Goal: Transaction & Acquisition: Download file/media

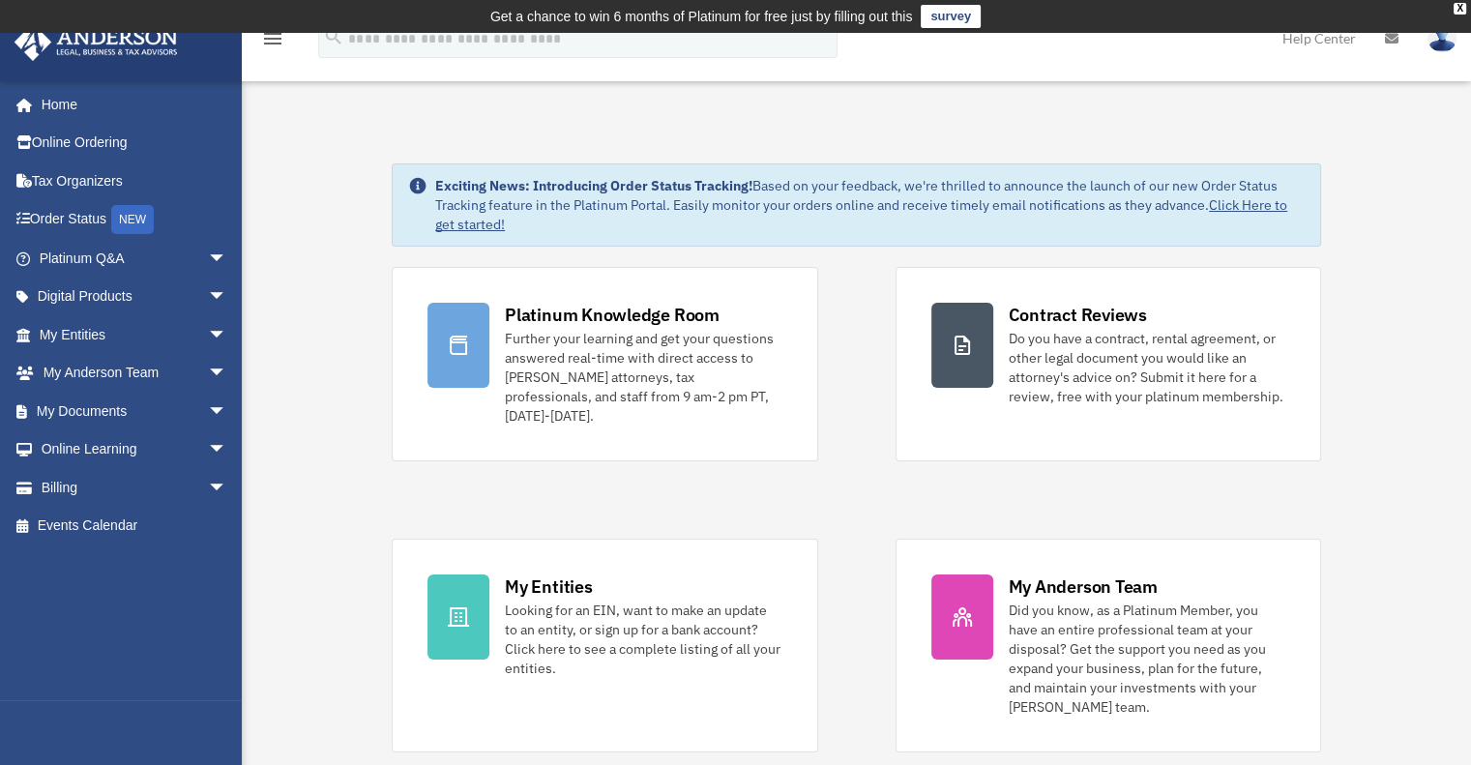
click at [963, 17] on link "survey" at bounding box center [951, 16] width 60 height 23
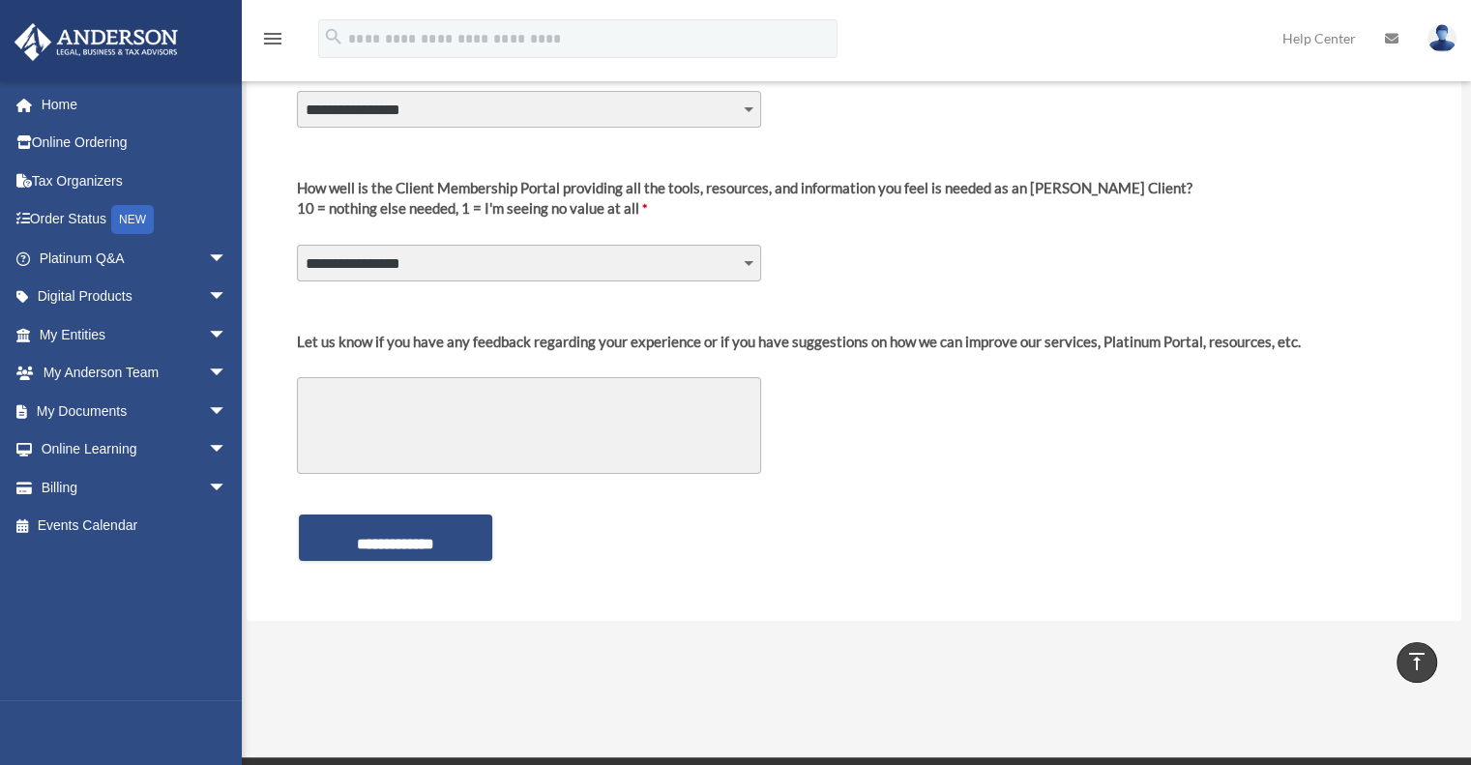
scroll to position [46, 0]
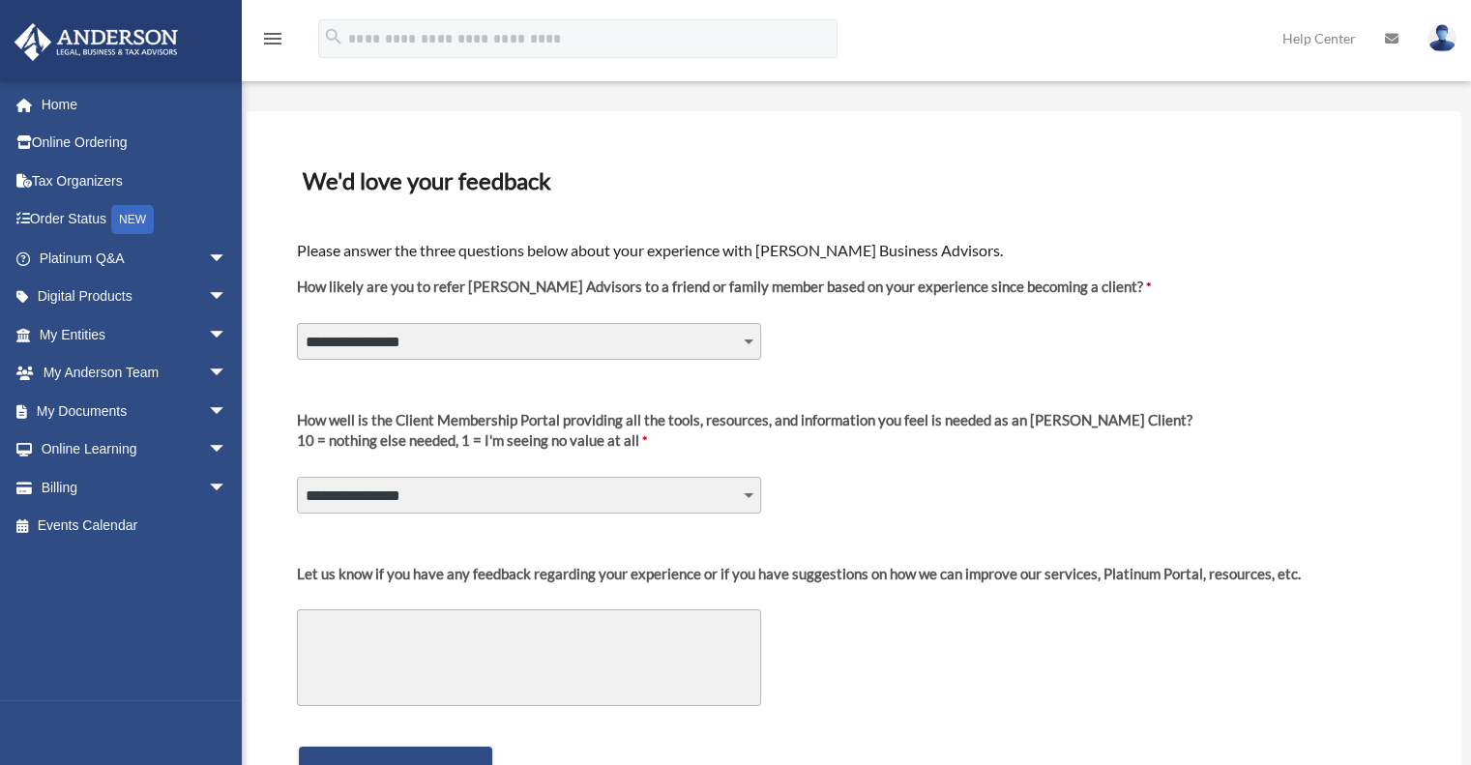
click at [487, 337] on select "**********" at bounding box center [529, 341] width 464 height 37
select select "********"
click at [297, 323] on select "**********" at bounding box center [529, 341] width 464 height 37
click at [406, 488] on select "**********" at bounding box center [529, 495] width 464 height 37
select select "********"
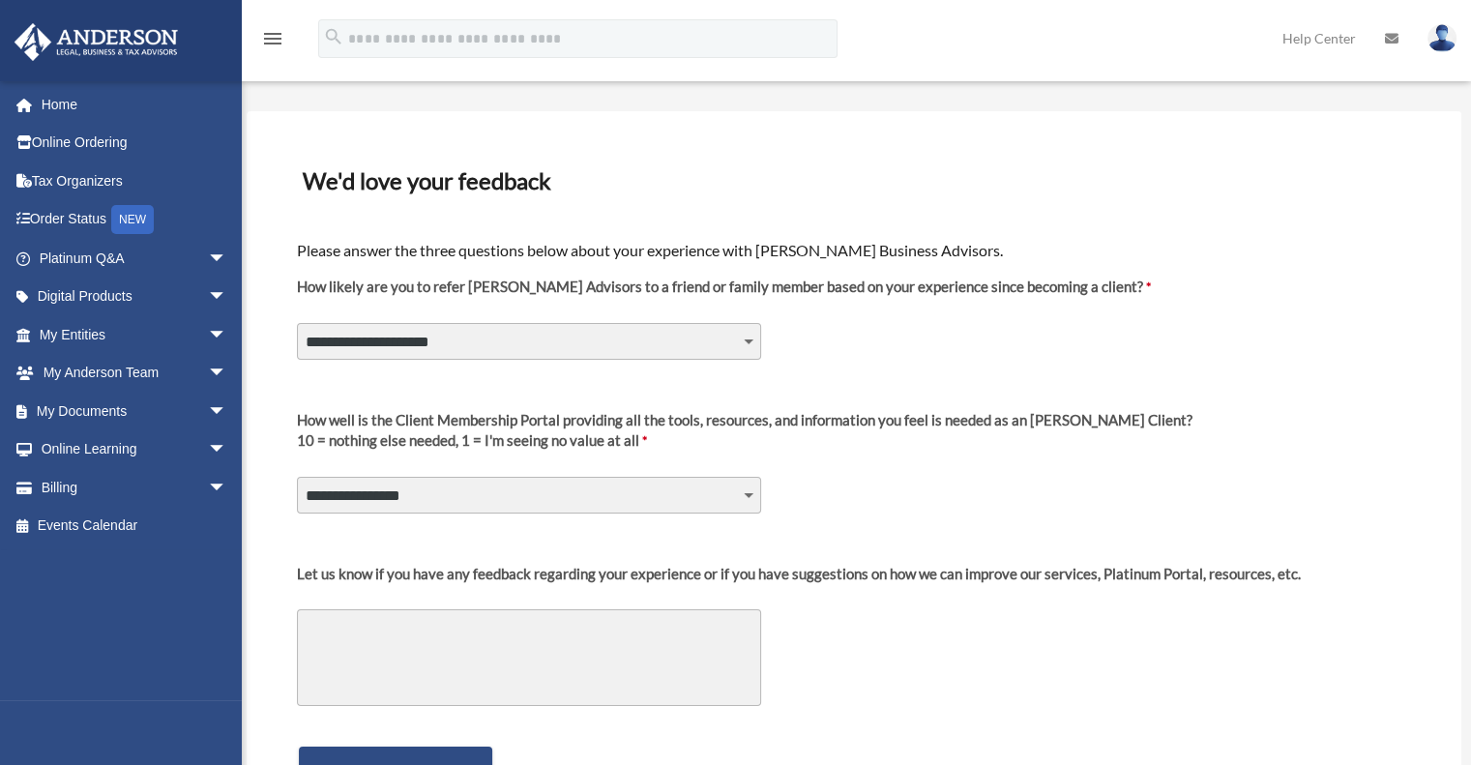
click at [297, 477] on select "**********" at bounding box center [529, 495] width 464 height 37
click at [332, 633] on textarea "Let us know if you have any feedback regarding your experience or if you have s…" at bounding box center [529, 657] width 464 height 97
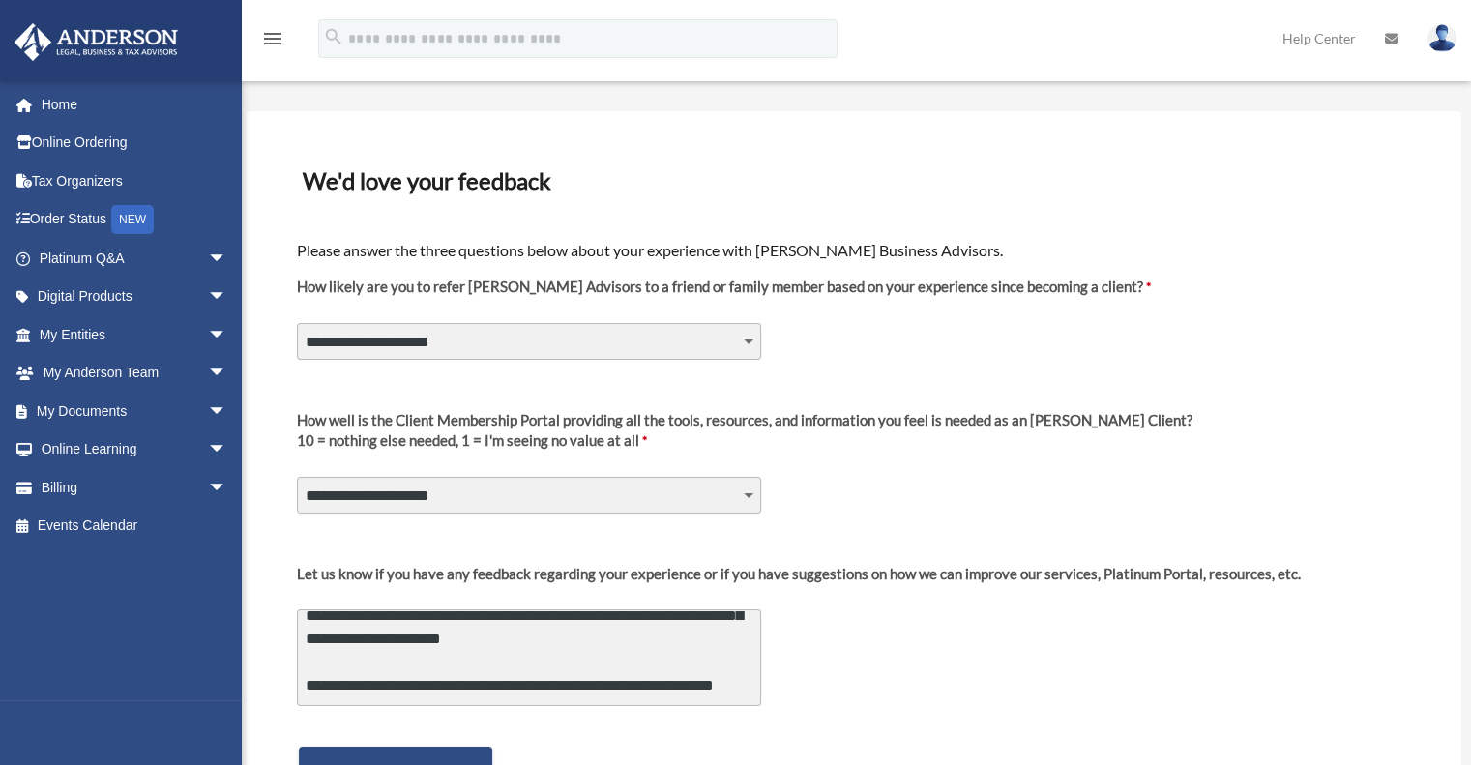
scroll to position [166, 0]
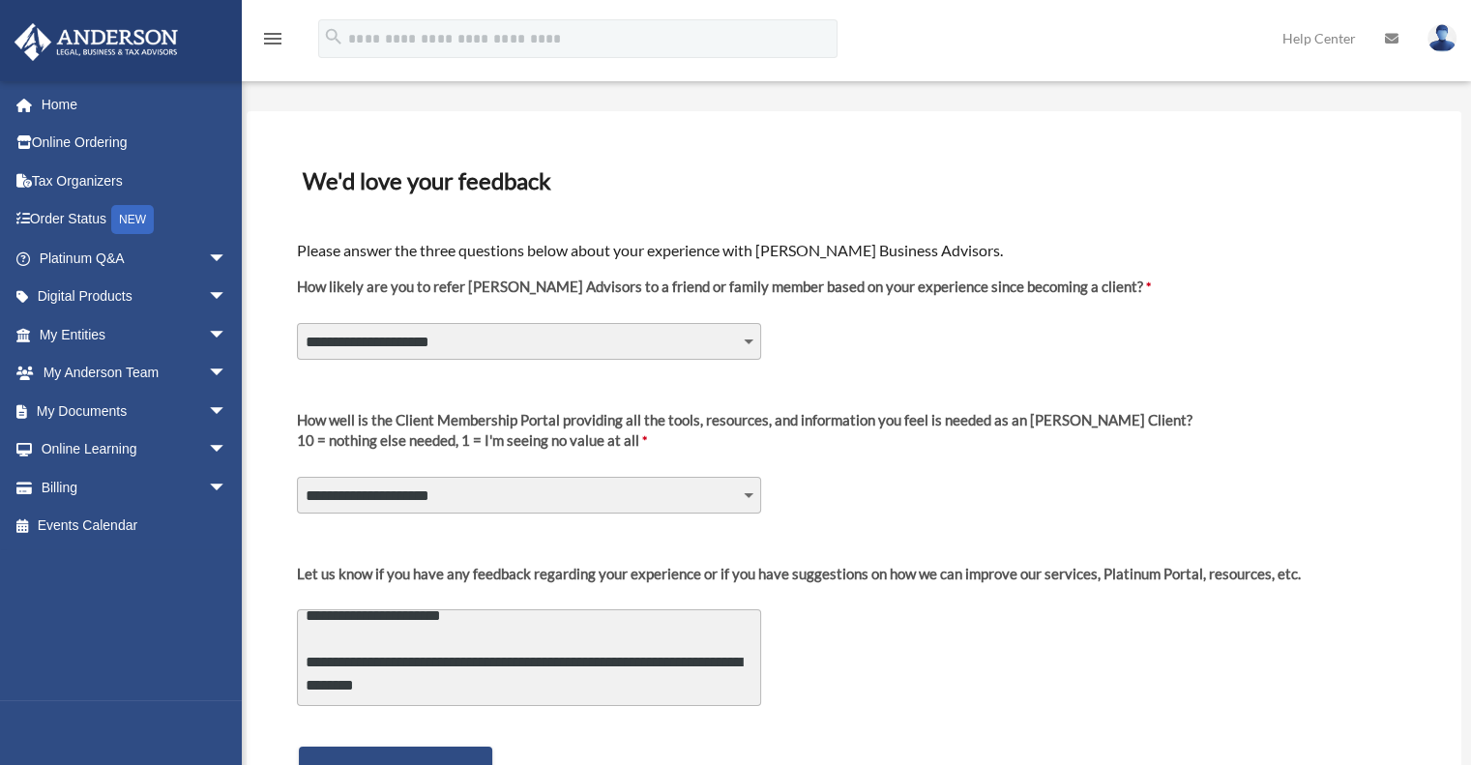
click at [713, 660] on textarea "**********" at bounding box center [529, 657] width 464 height 97
click at [722, 661] on textarea "**********" at bounding box center [529, 657] width 464 height 97
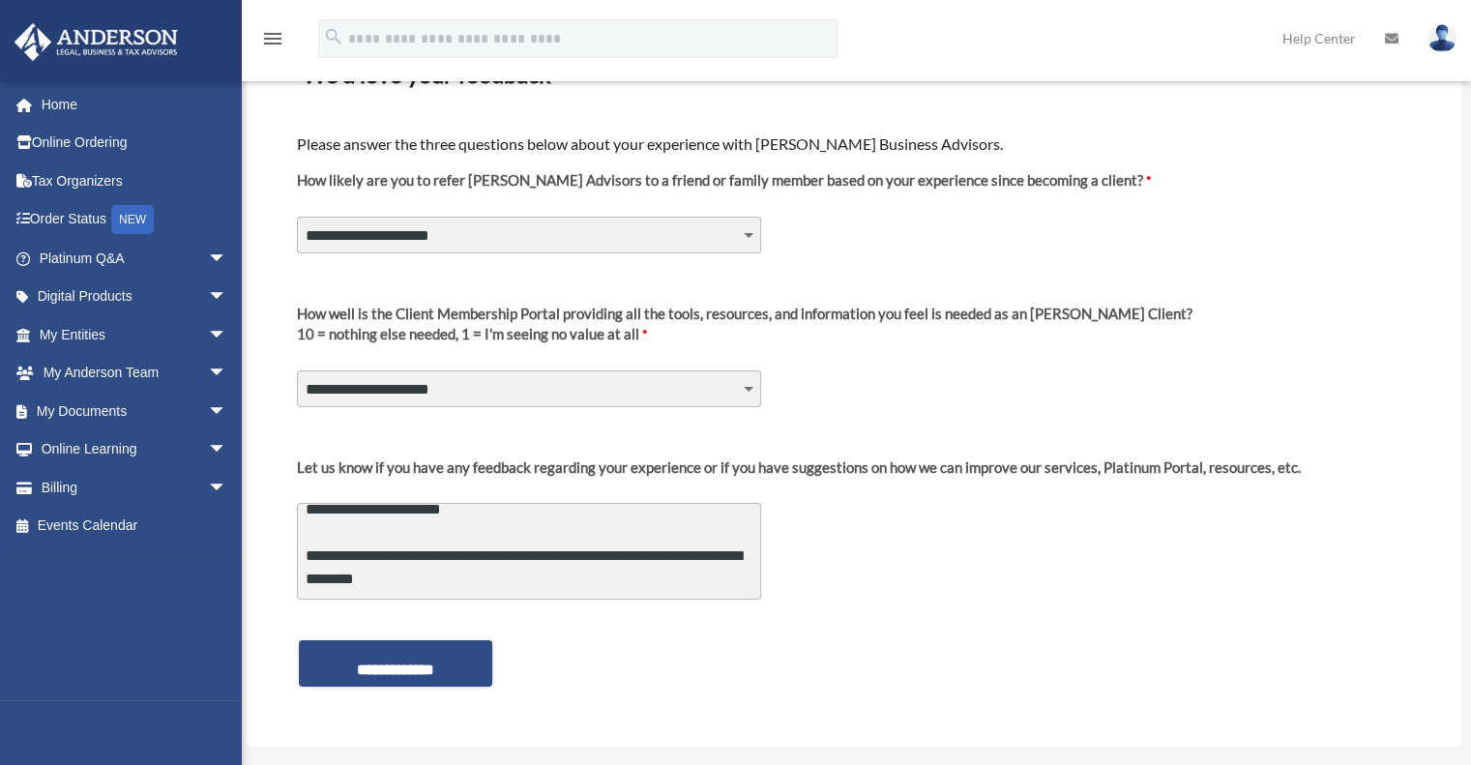
scroll to position [240, 0]
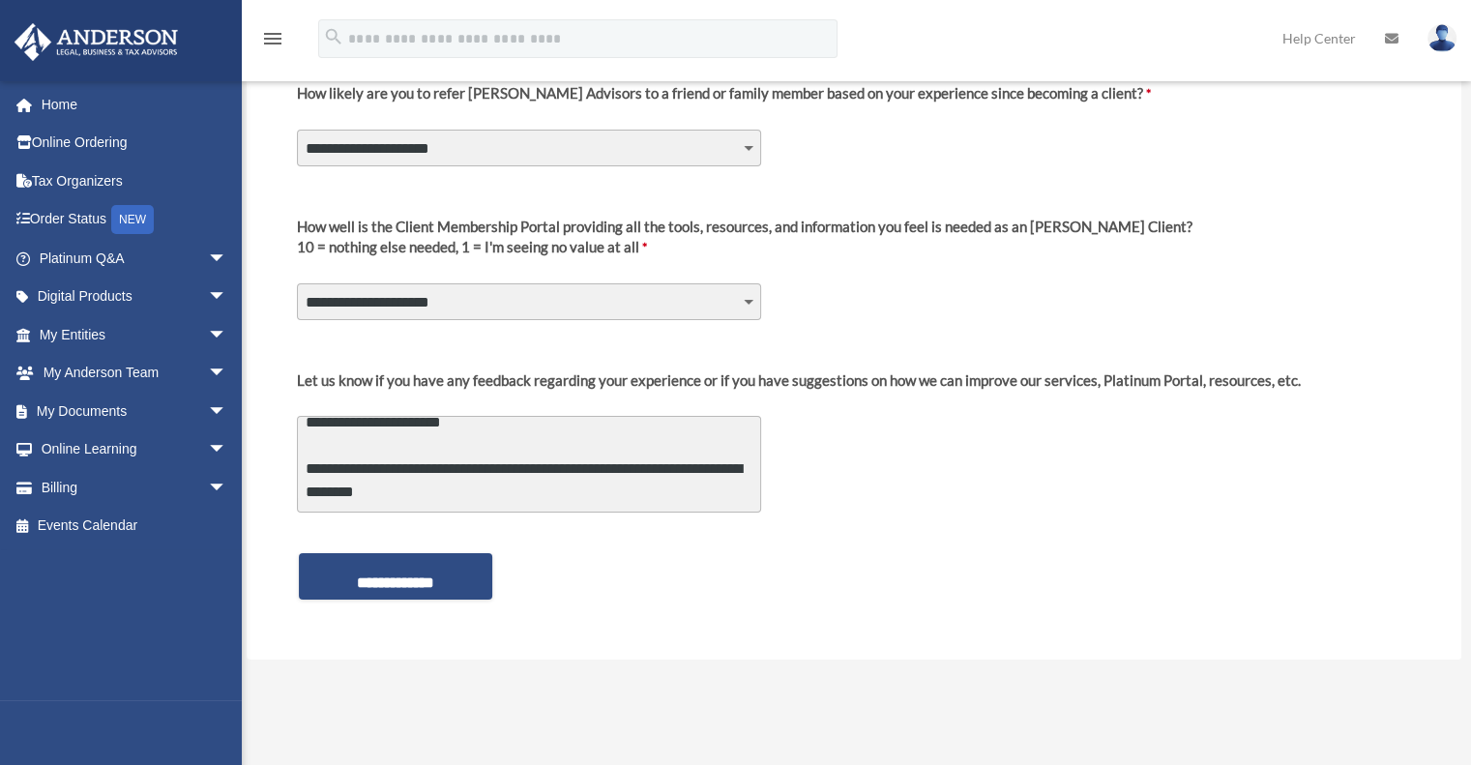
type textarea "**********"
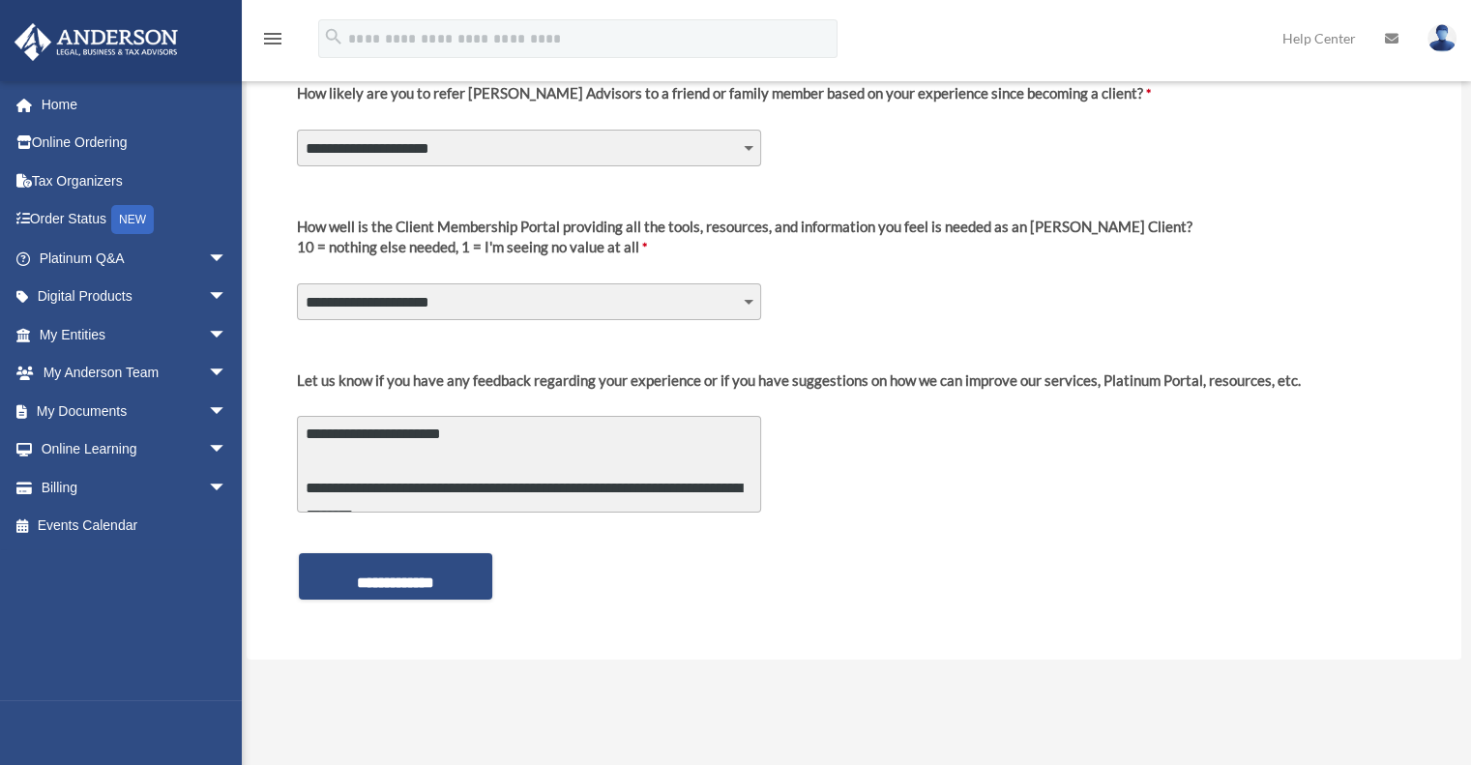
scroll to position [167, 0]
click at [395, 598] on div "**********" at bounding box center [854, 577] width 1118 height 70
click at [385, 576] on input "**********" at bounding box center [395, 576] width 193 height 46
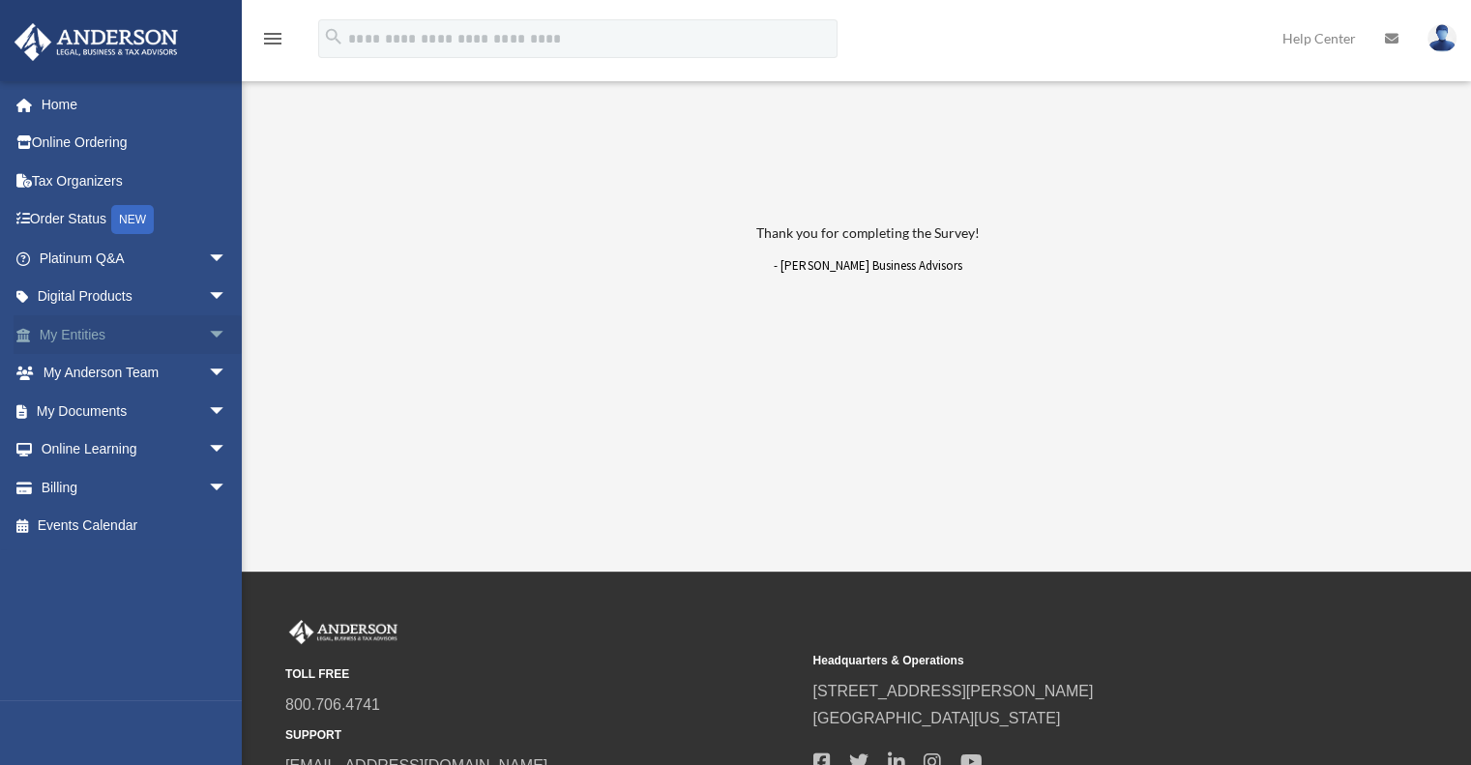
click at [73, 341] on link "My Entities arrow_drop_down" at bounding box center [135, 334] width 243 height 39
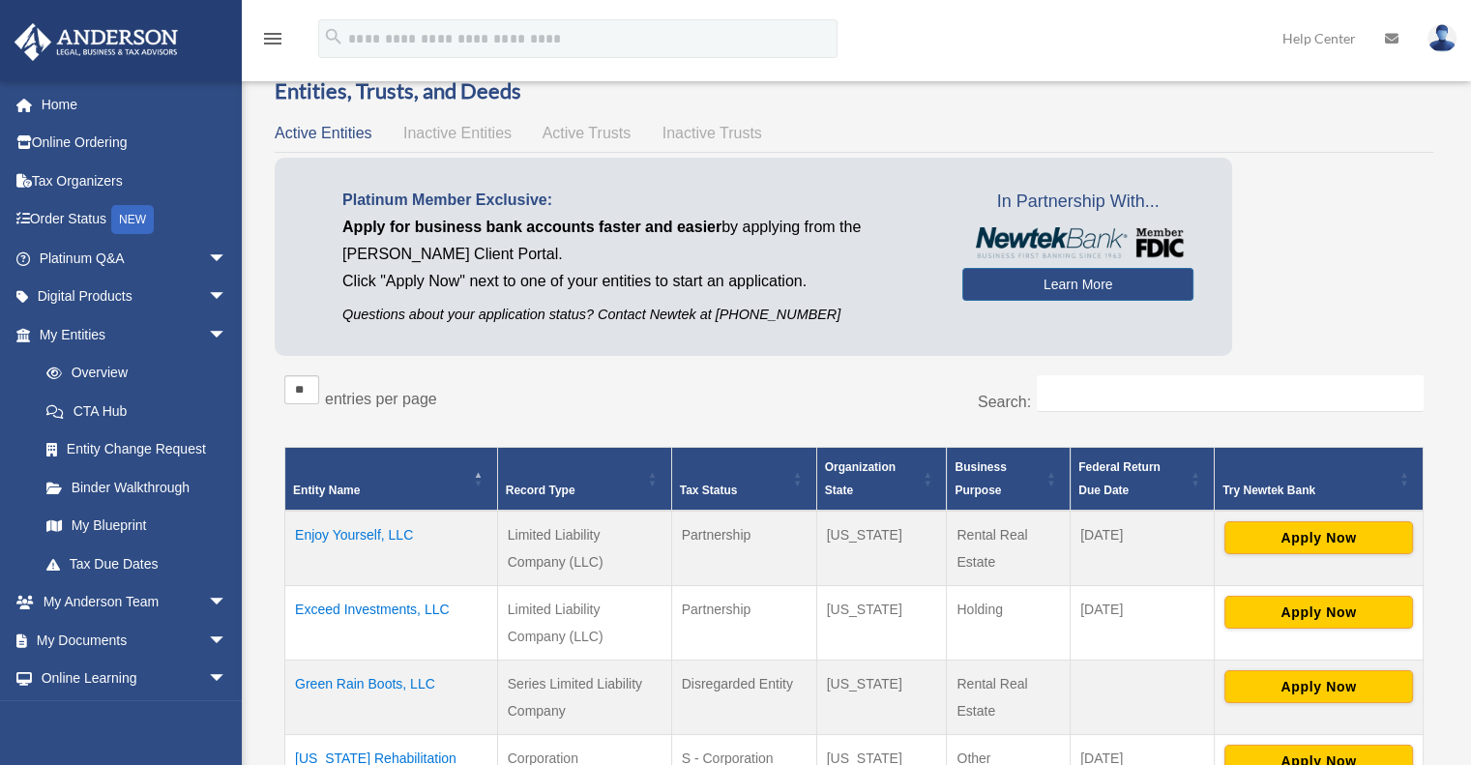
scroll to position [97, 0]
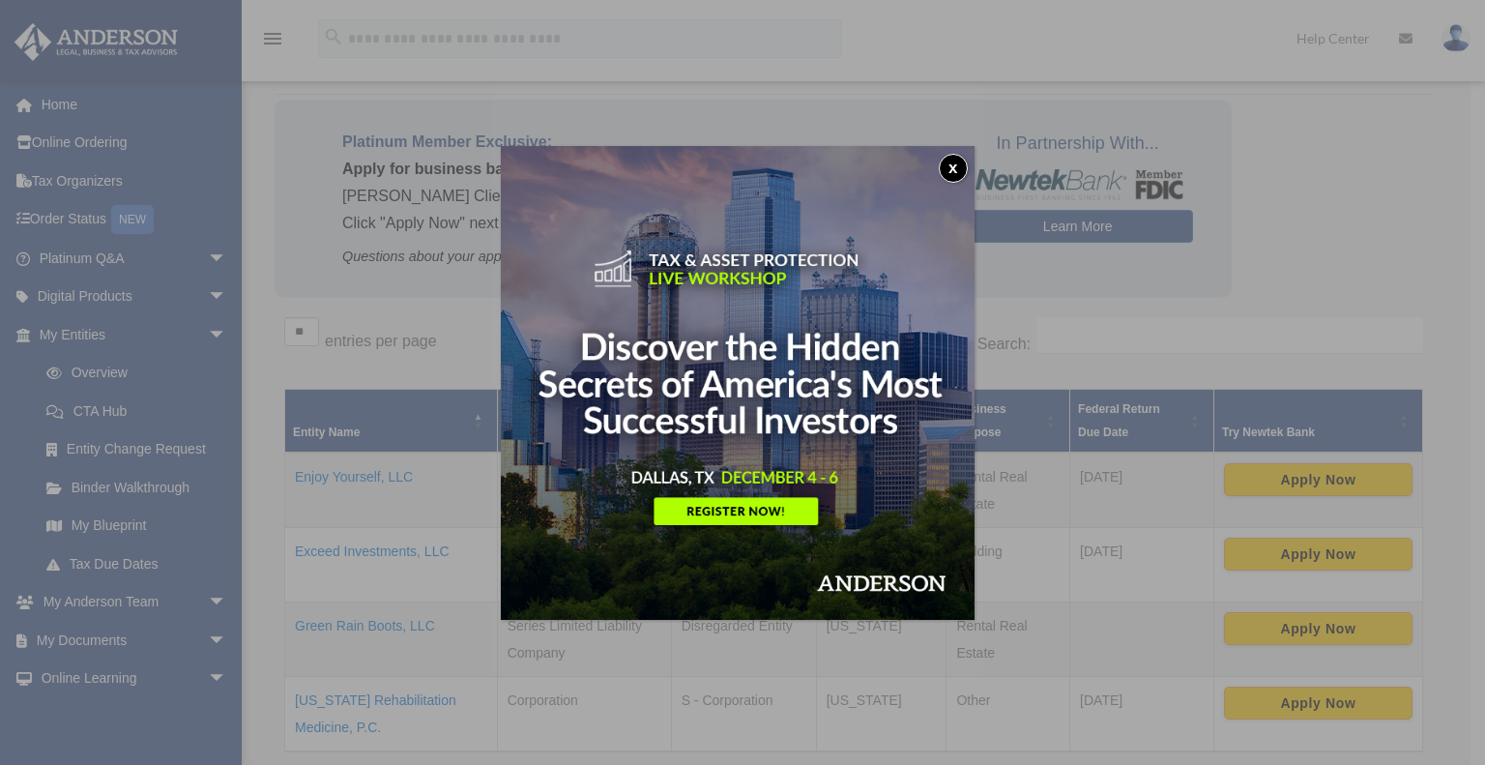
click at [959, 169] on button "x" at bounding box center [953, 168] width 29 height 29
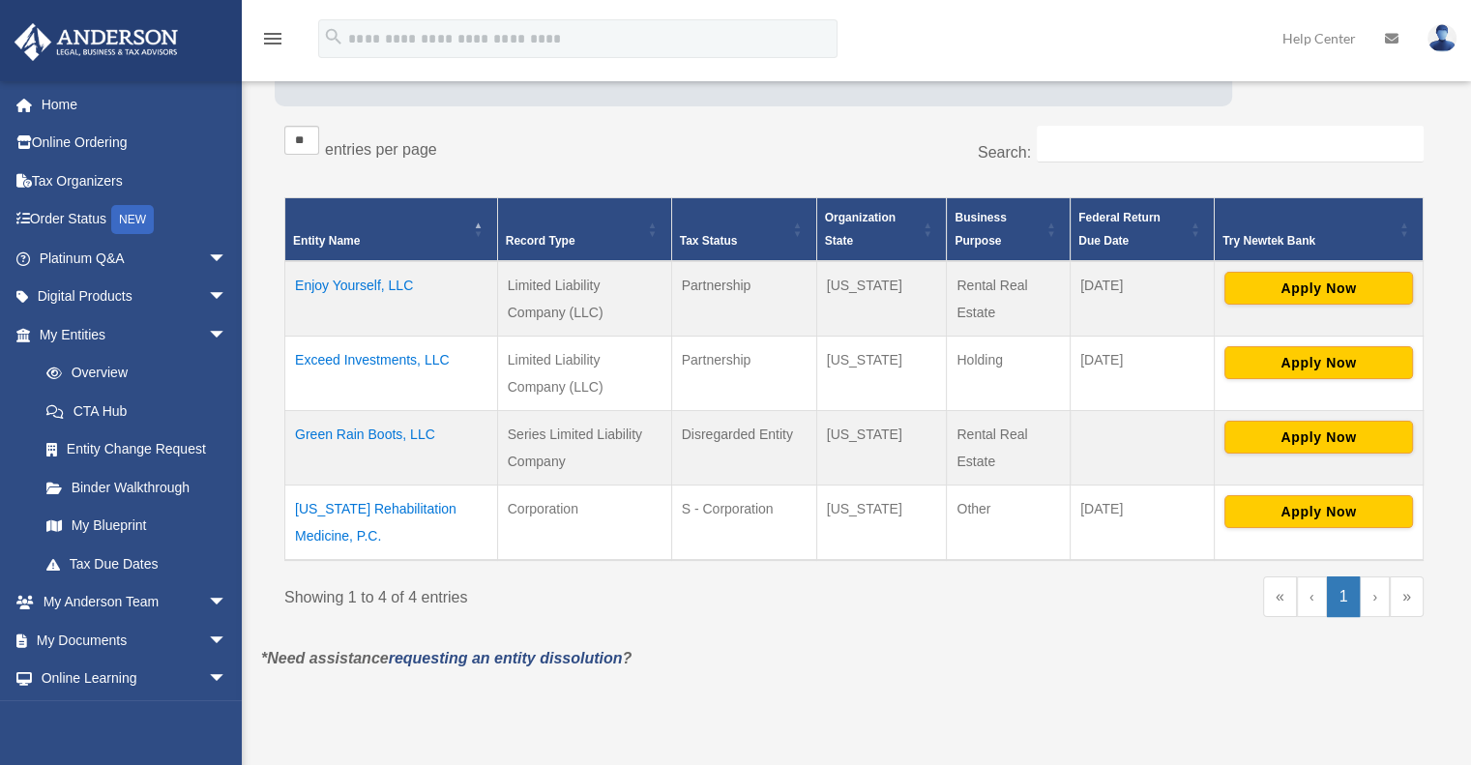
scroll to position [290, 0]
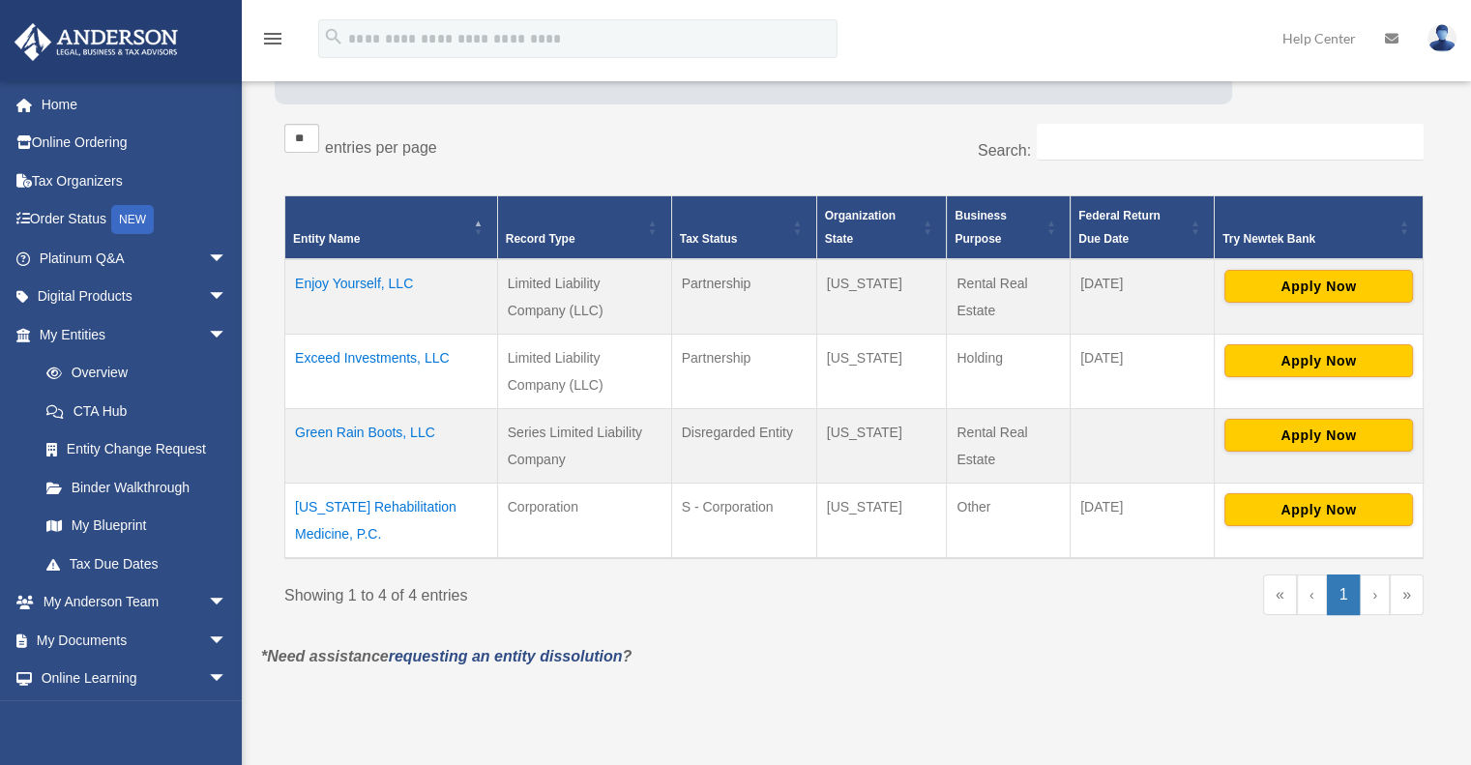
click at [375, 429] on td "Green Rain Boots, LLC" at bounding box center [391, 445] width 213 height 74
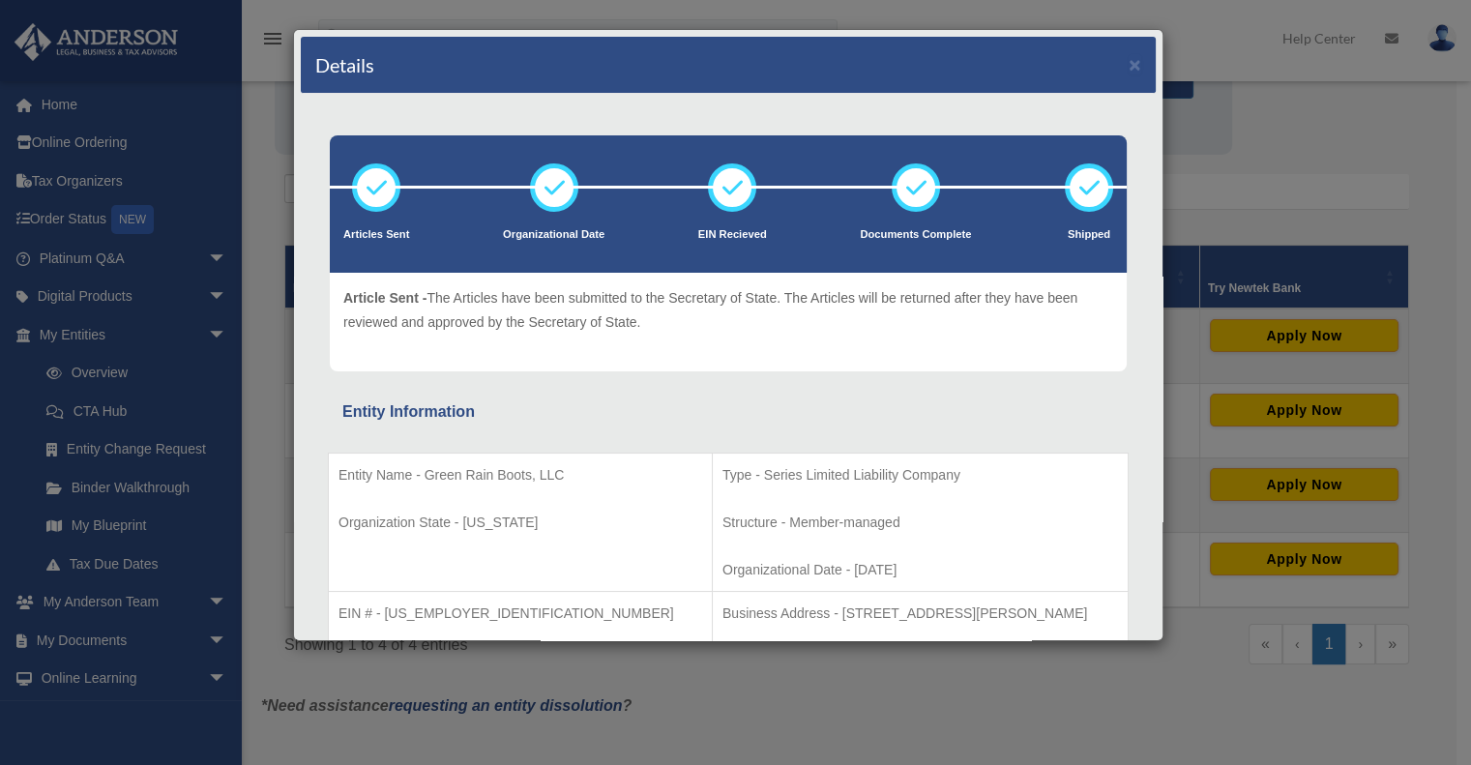
scroll to position [387, 0]
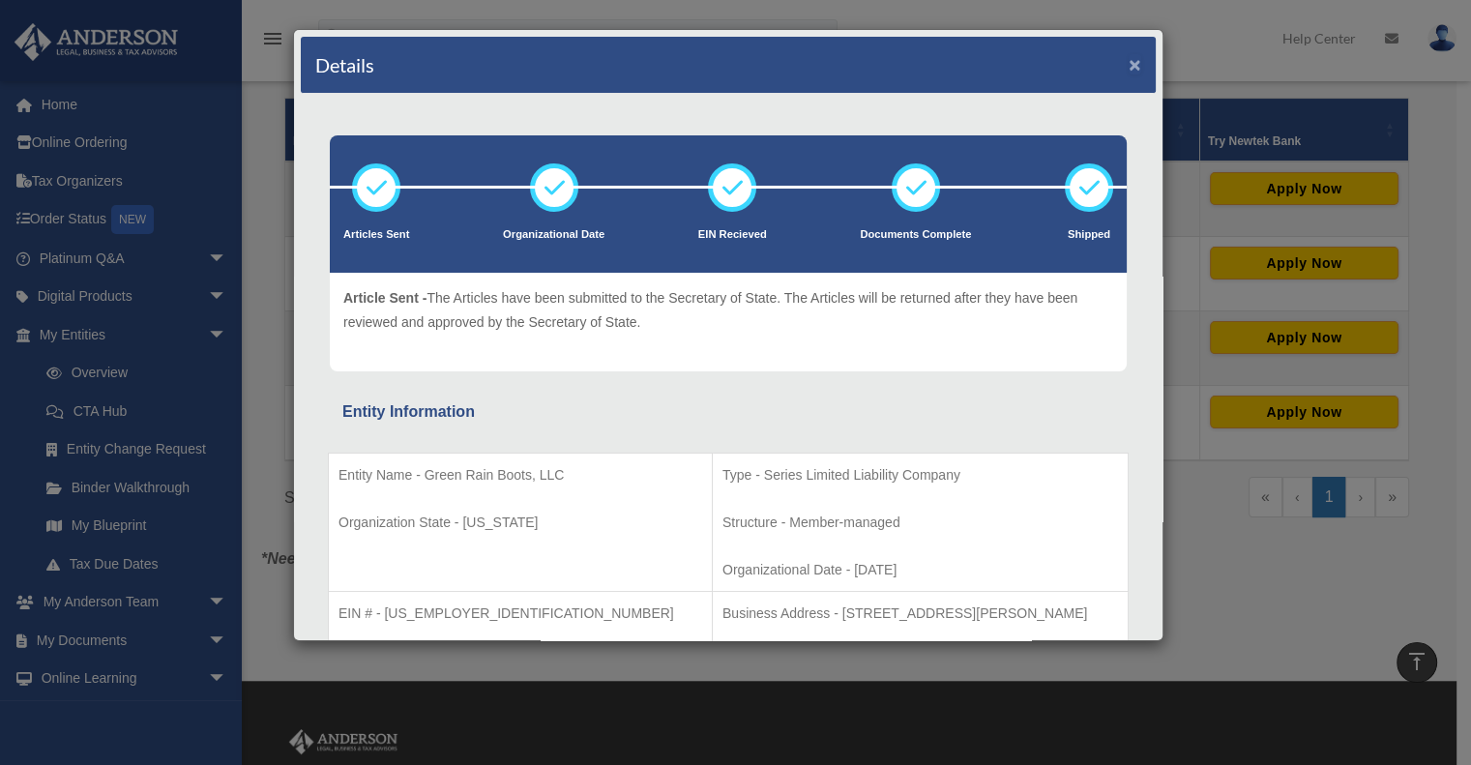
click at [1128, 65] on button "×" at bounding box center [1134, 64] width 13 height 20
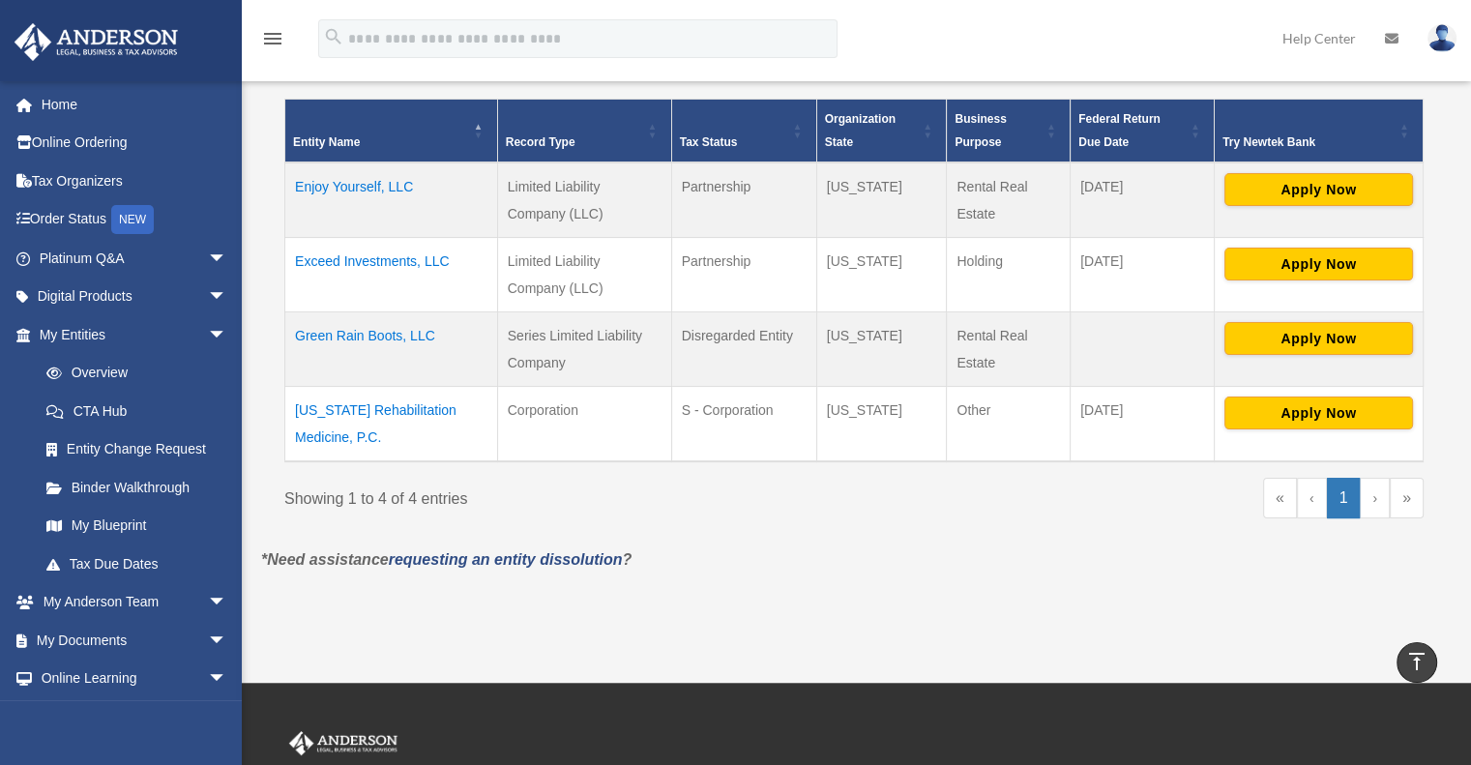
drag, startPoint x: 513, startPoint y: 337, endPoint x: 572, endPoint y: 366, distance: 66.6
click at [572, 366] on td "Series Limited Liability Company" at bounding box center [584, 348] width 174 height 74
click at [398, 336] on td "Green Rain Boots, LLC" at bounding box center [391, 348] width 213 height 74
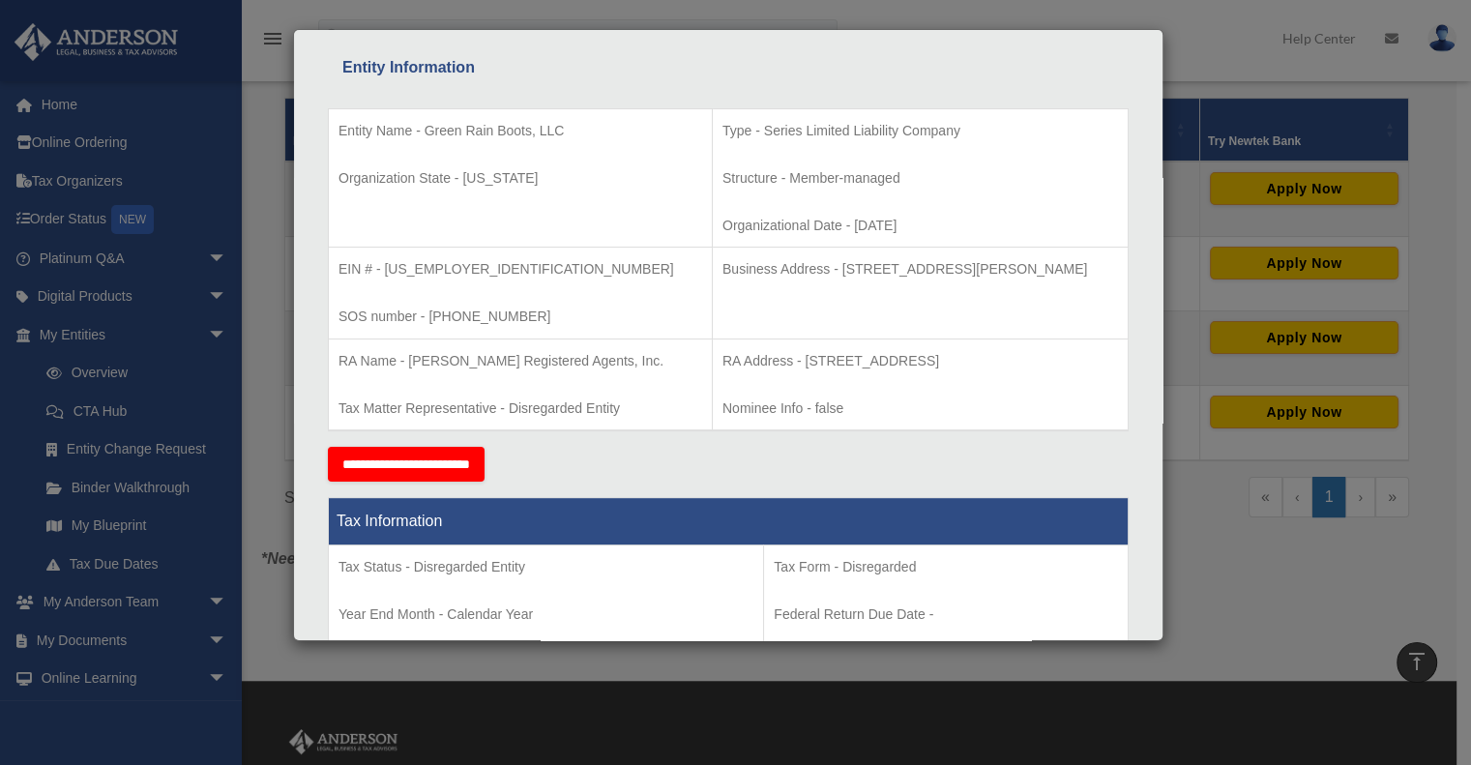
scroll to position [348, 0]
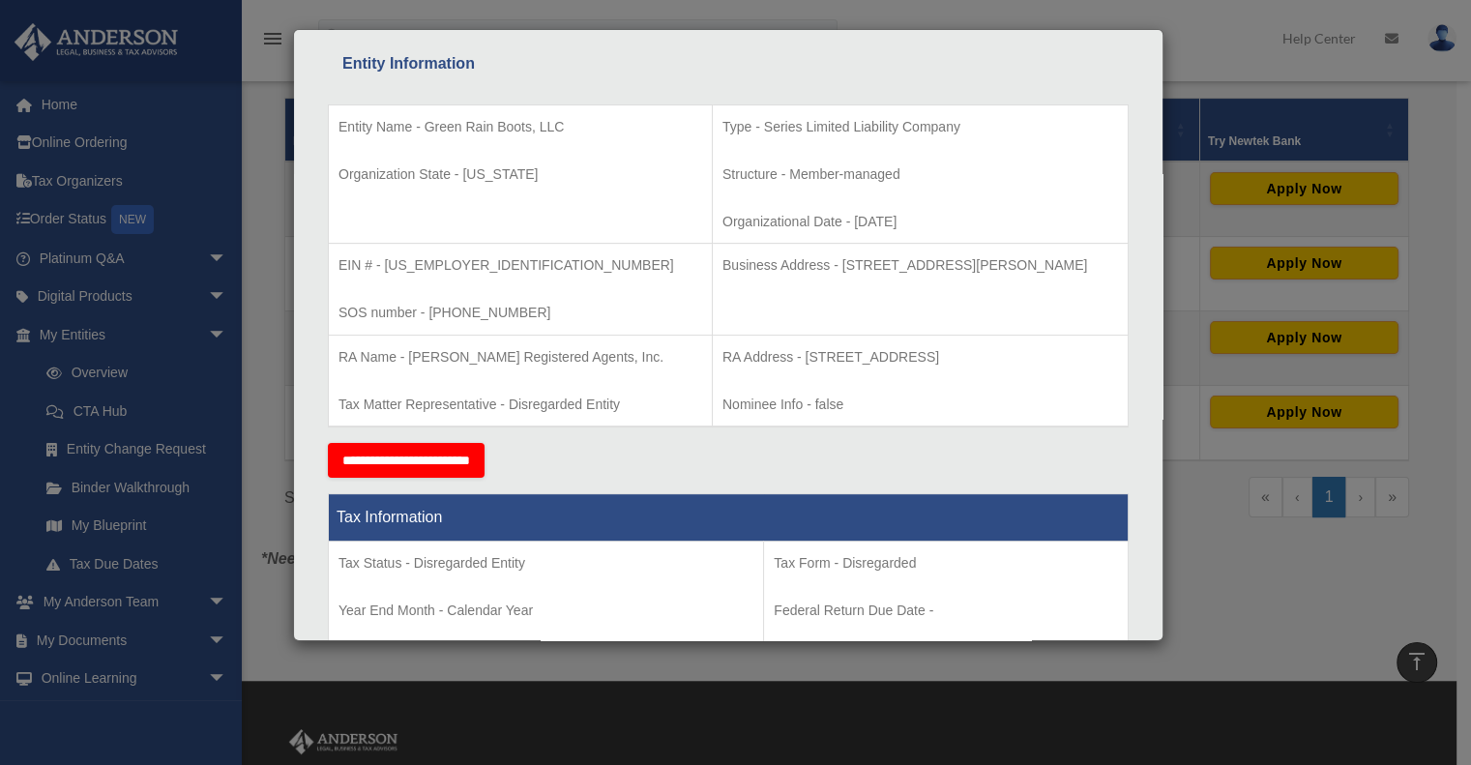
click at [1073, 262] on p "Business Address - 3225 McLeod Dr, Suite 100, Las Vegas, NV 89121" at bounding box center [919, 265] width 395 height 24
drag, startPoint x: 1077, startPoint y: 262, endPoint x: 776, endPoint y: 259, distance: 301.7
click at [776, 259] on p "Business Address - 3225 McLeod Dr, Suite 100, Las Vegas, NV 89121" at bounding box center [919, 265] width 395 height 24
copy p "3225 McLeod Dr, Suite 100, Las Vegas, NV 89121"
drag, startPoint x: 458, startPoint y: 259, endPoint x: 386, endPoint y: 266, distance: 72.8
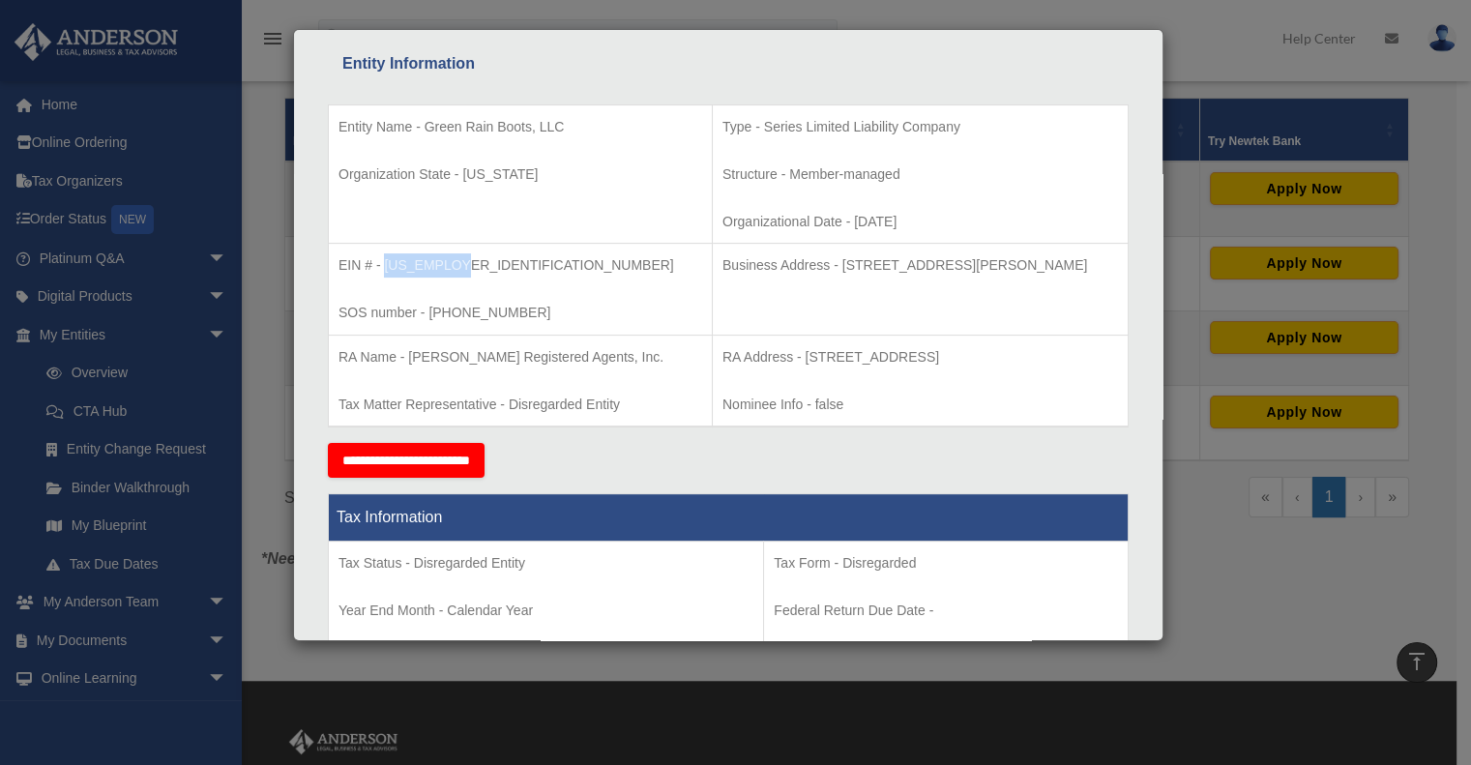
click at [386, 266] on p "EIN # - 39-3292740" at bounding box center [520, 265] width 364 height 24
copy p "39-3292740"
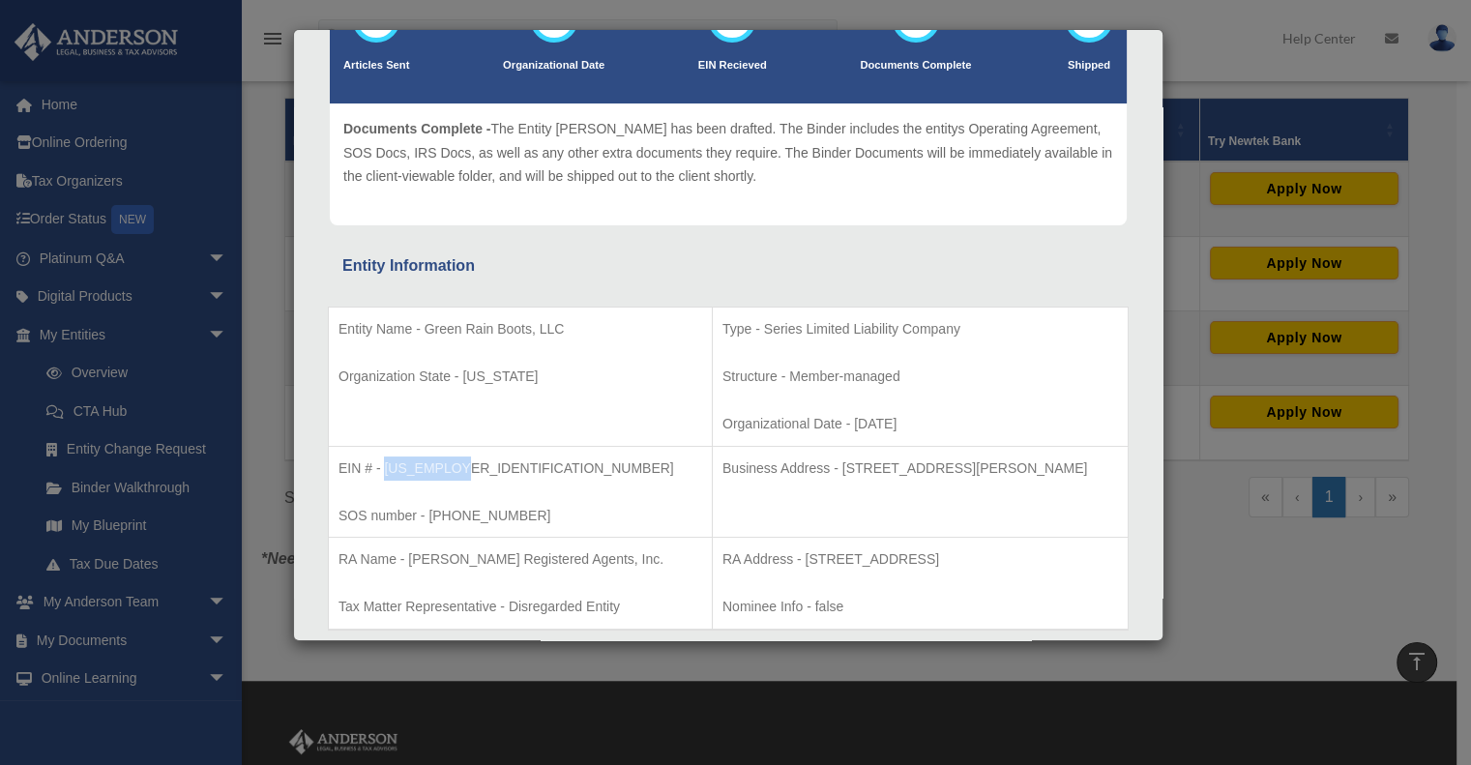
scroll to position [290, 0]
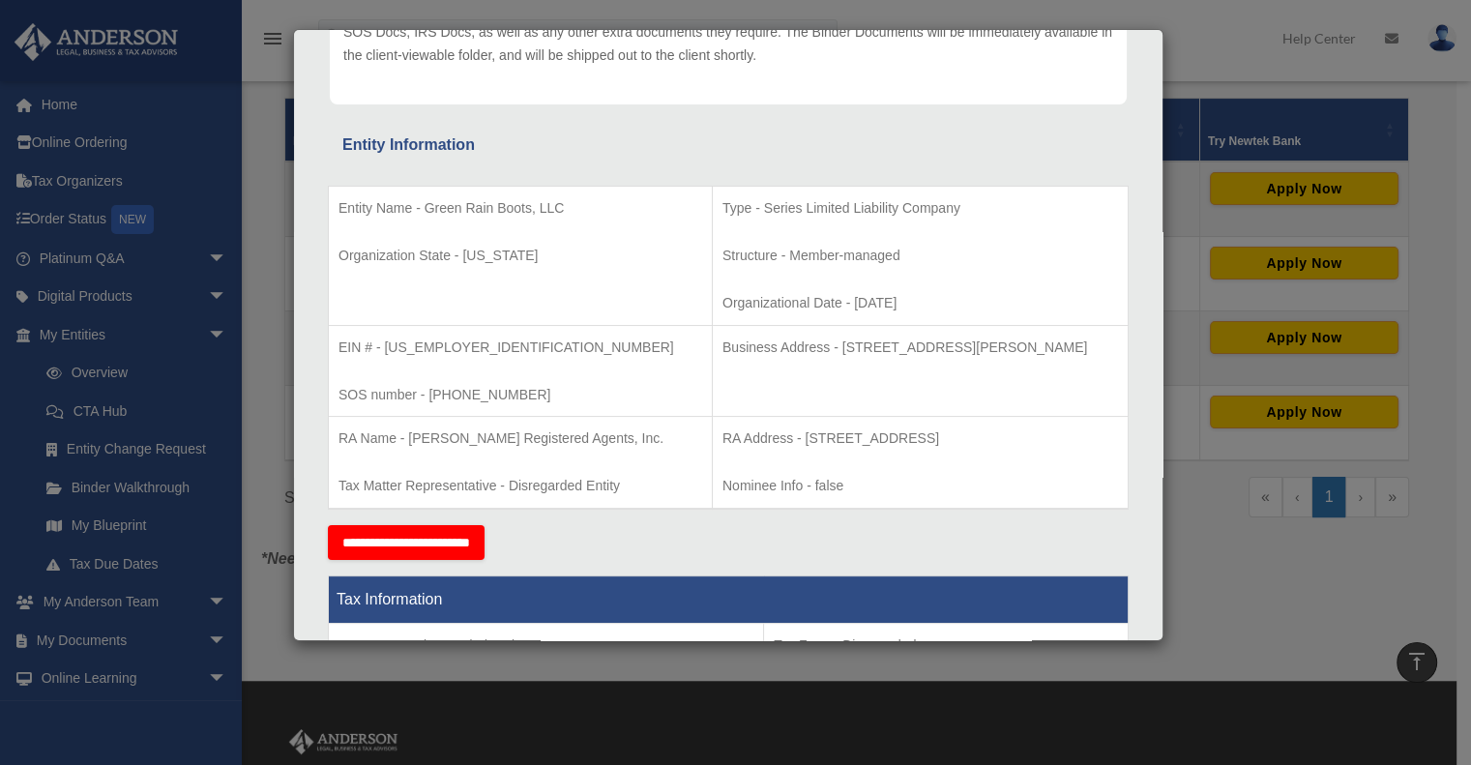
click at [1210, 595] on div "Details × Articles Sent Organizational Date" at bounding box center [735, 382] width 1471 height 765
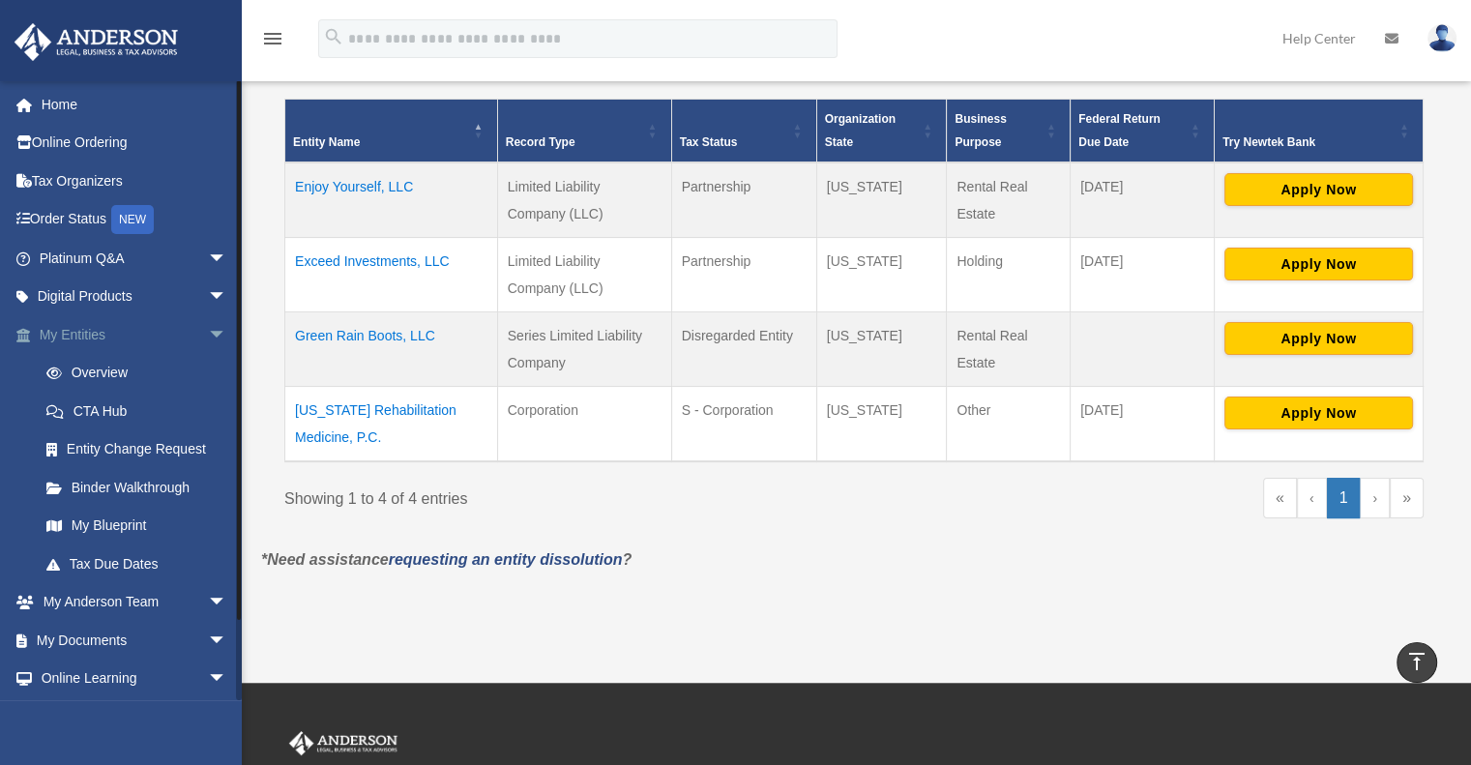
click at [185, 334] on link "My Entities arrow_drop_down" at bounding box center [135, 334] width 243 height 39
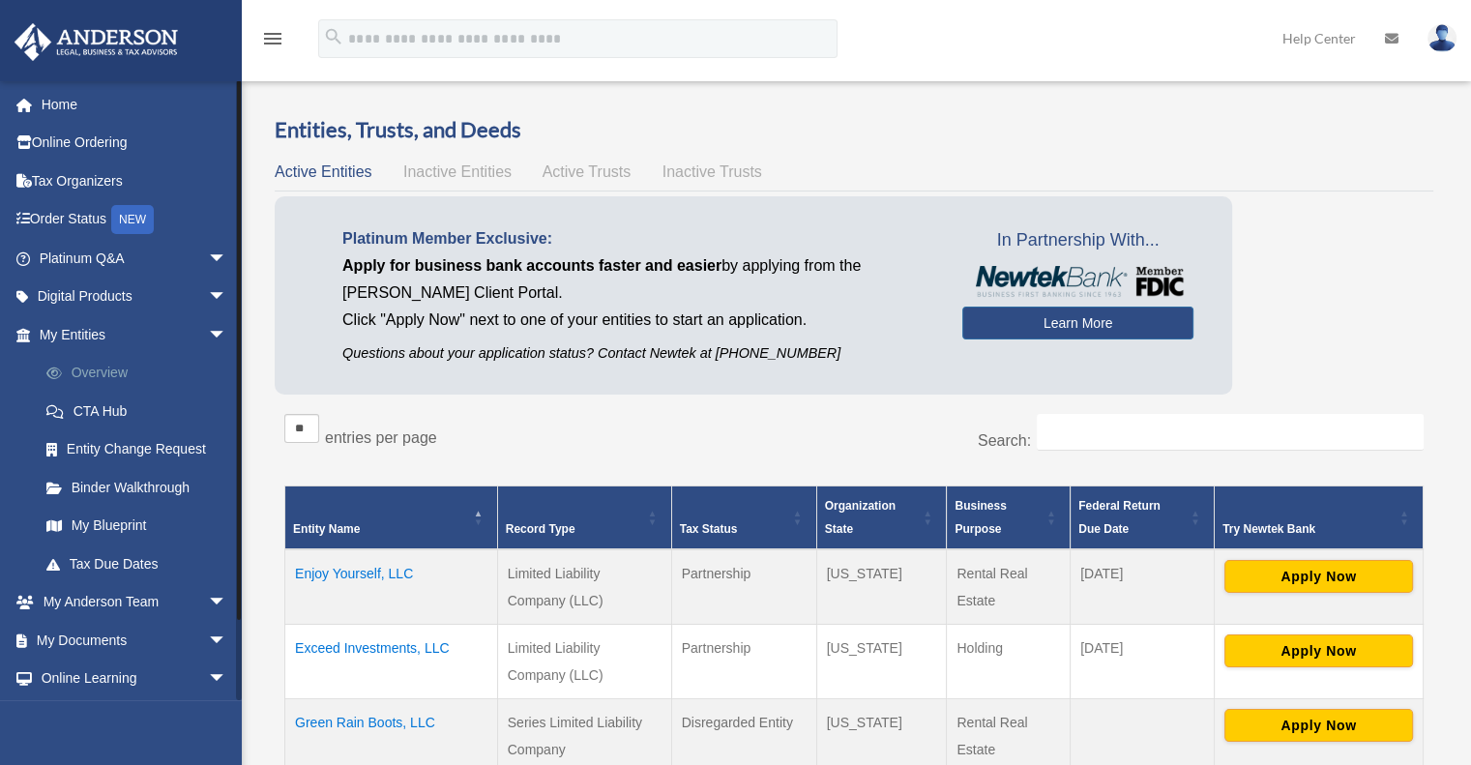
click at [82, 366] on link "Overview" at bounding box center [141, 373] width 229 height 39
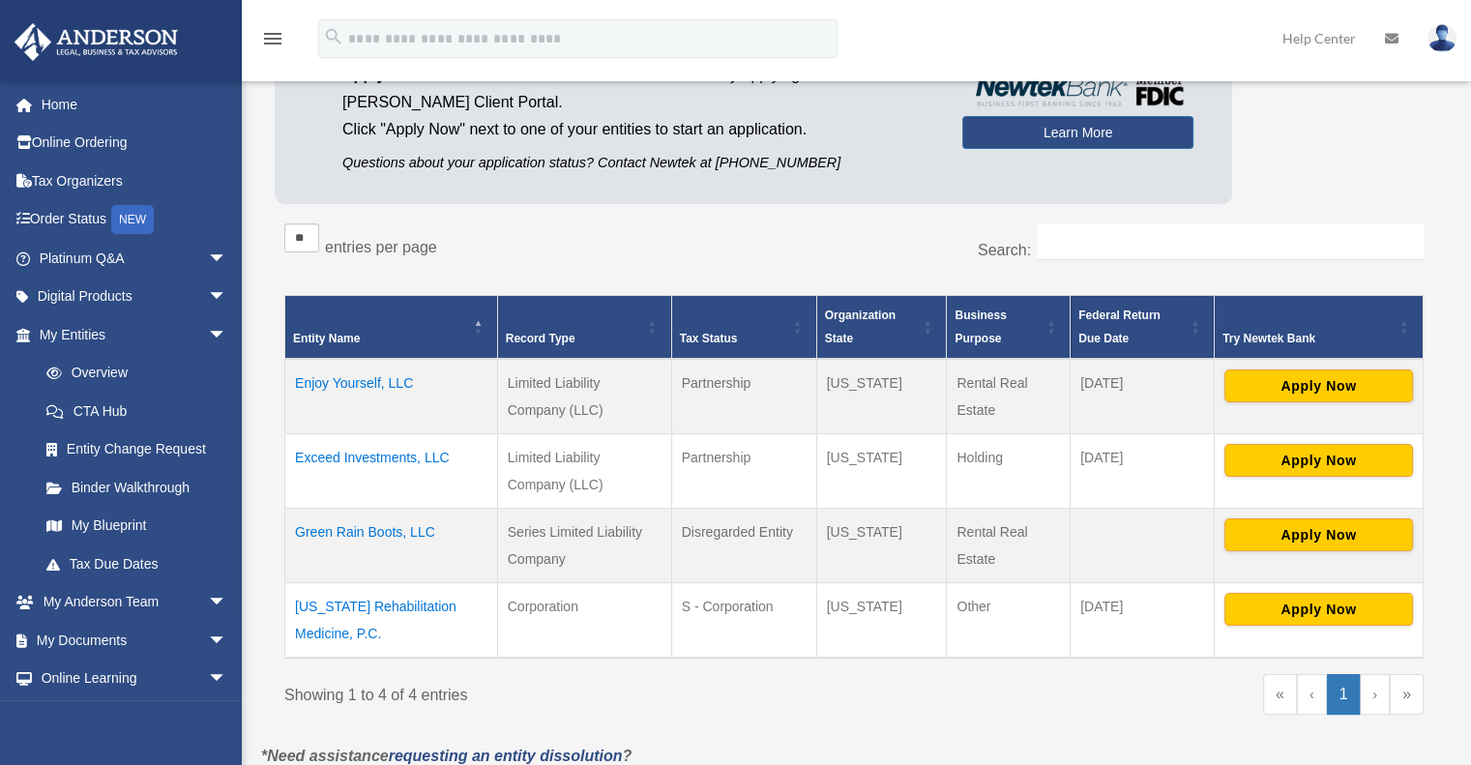
scroll to position [193, 0]
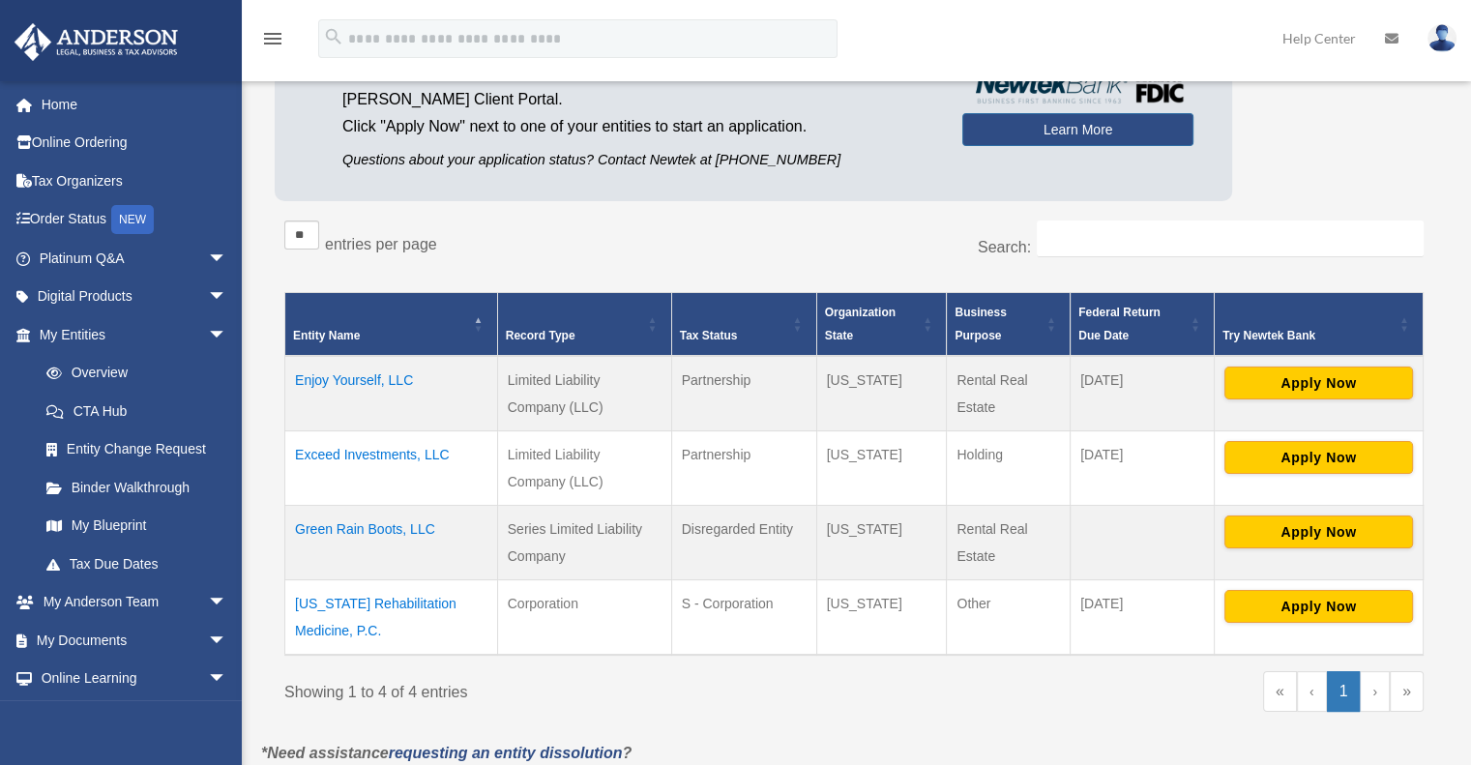
click at [319, 527] on td "Green Rain Boots, LLC" at bounding box center [391, 542] width 213 height 74
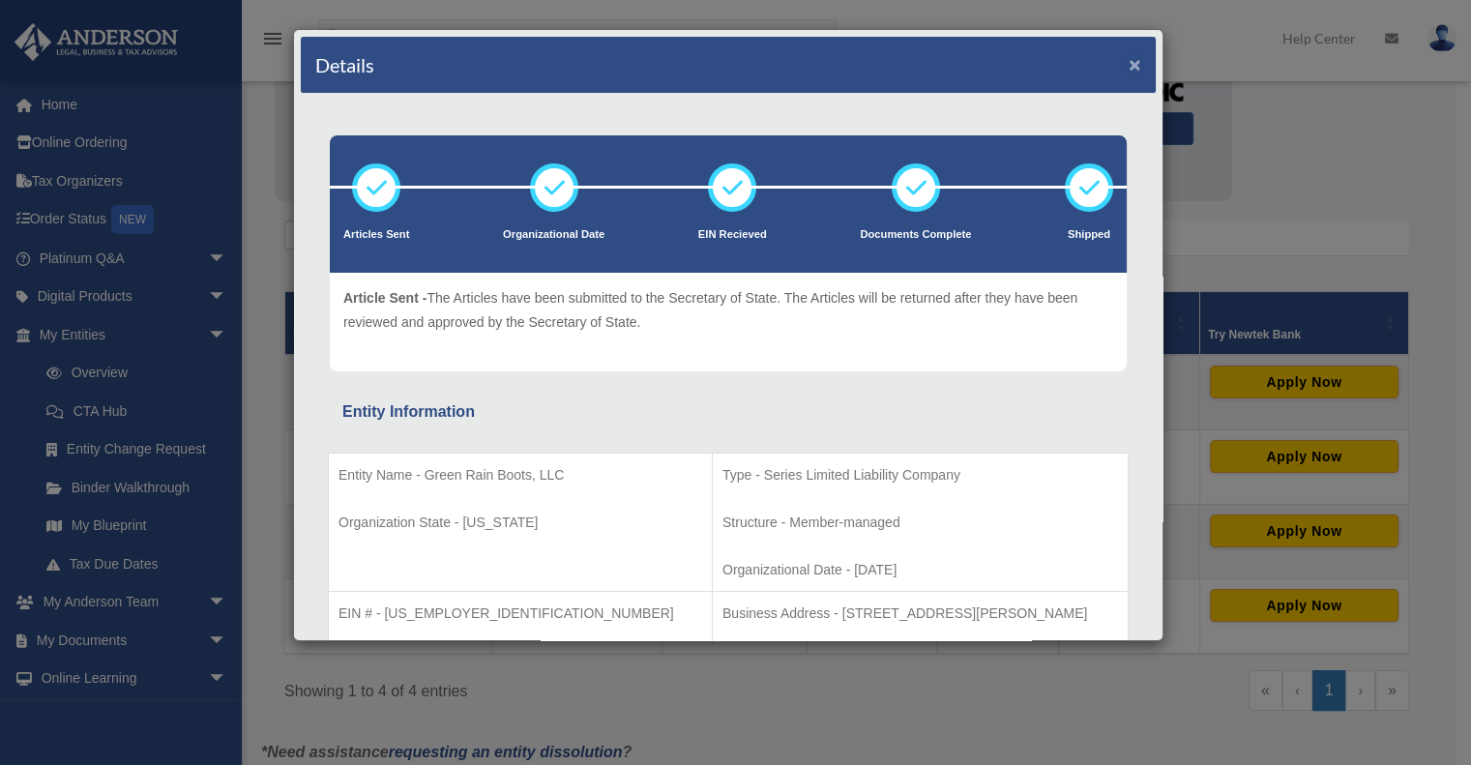
click at [1128, 67] on button "×" at bounding box center [1134, 64] width 13 height 20
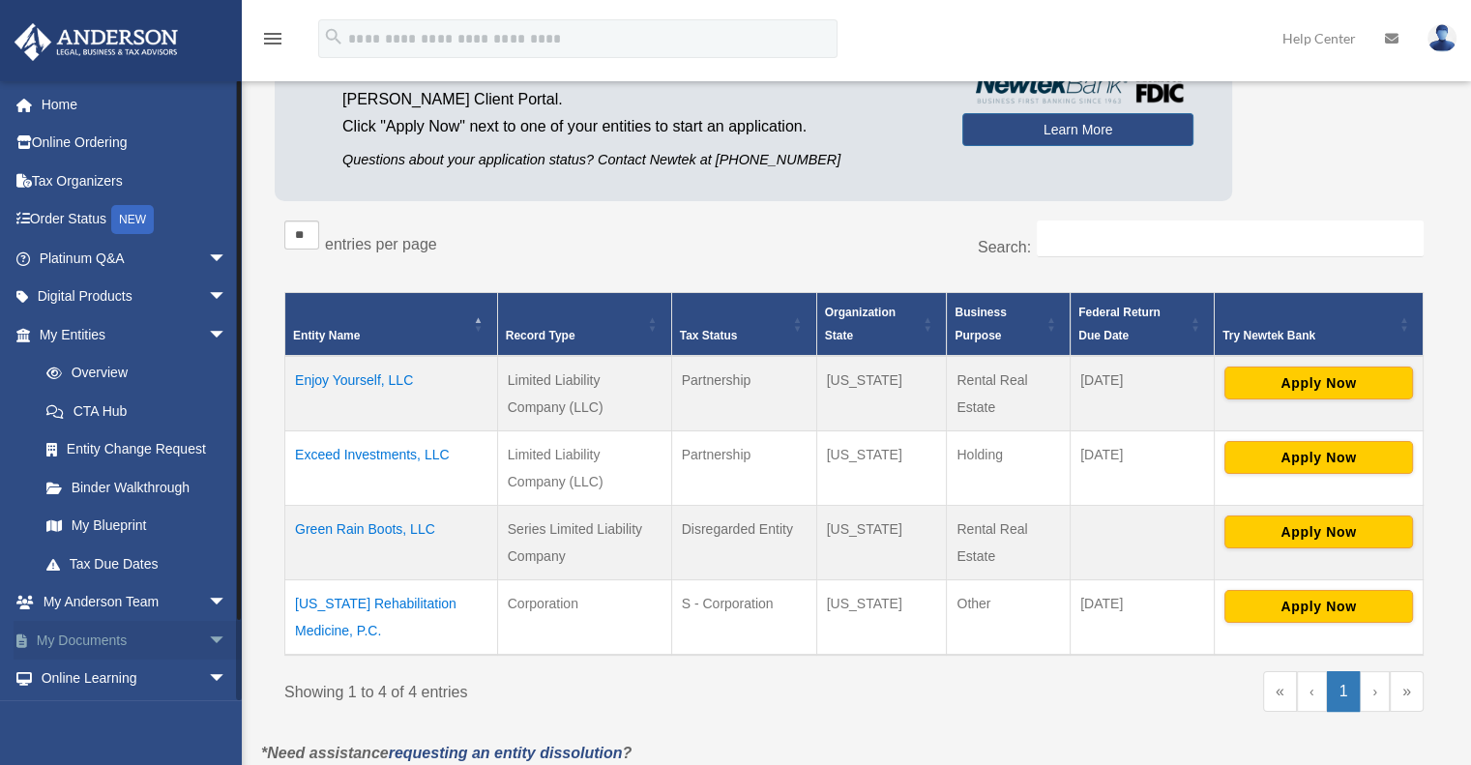
click at [73, 646] on link "My Documents arrow_drop_down" at bounding box center [135, 640] width 243 height 39
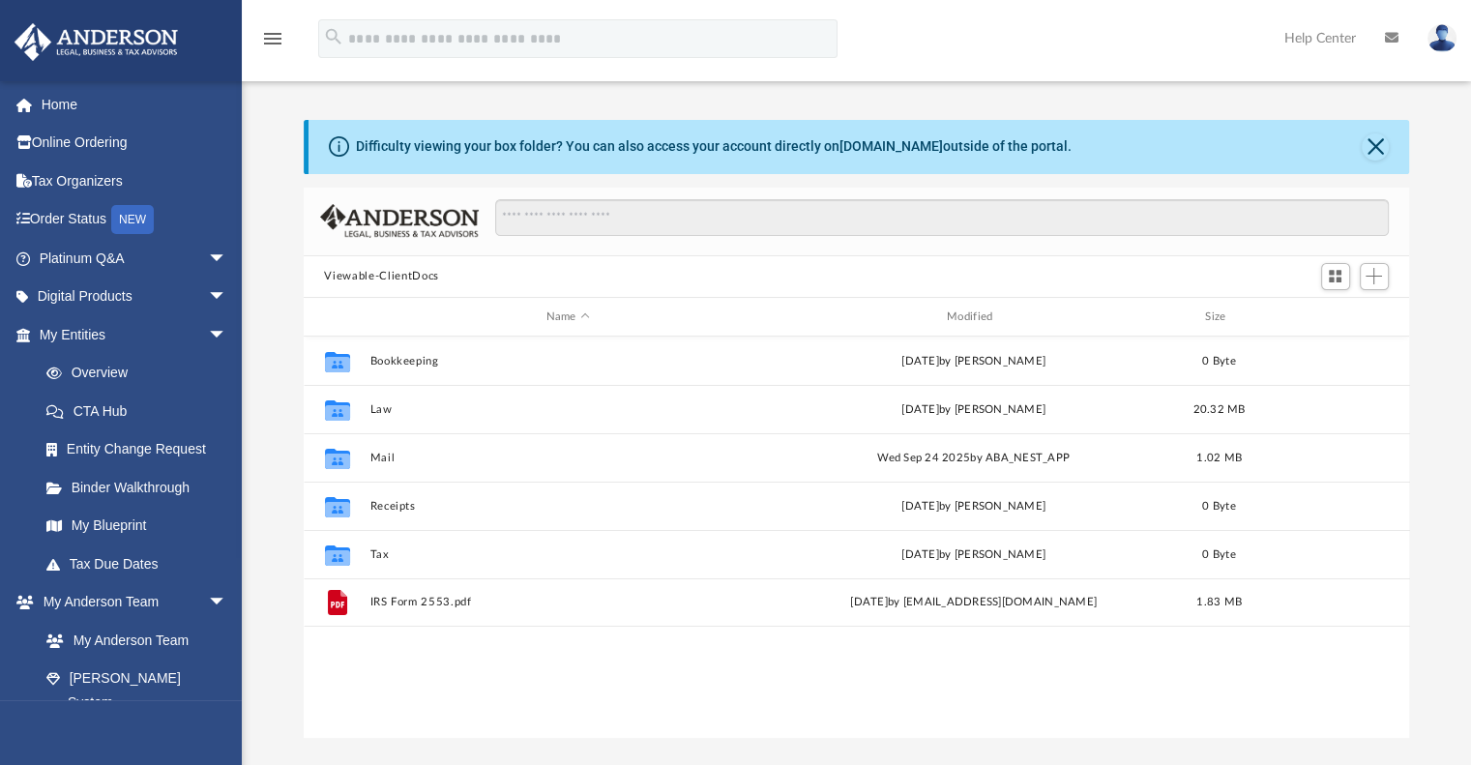
scroll to position [425, 1091]
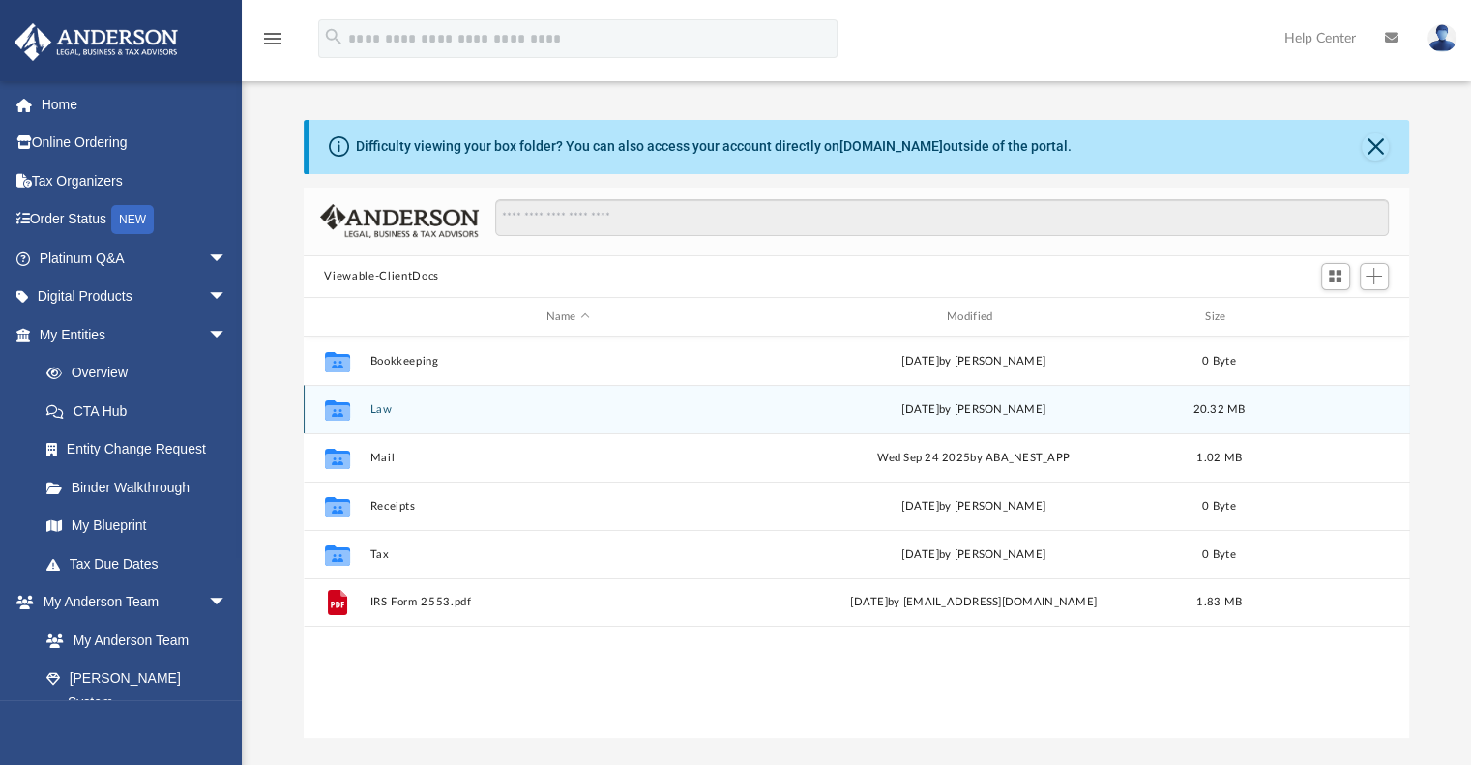
click at [375, 407] on button "Law" at bounding box center [567, 409] width 396 height 13
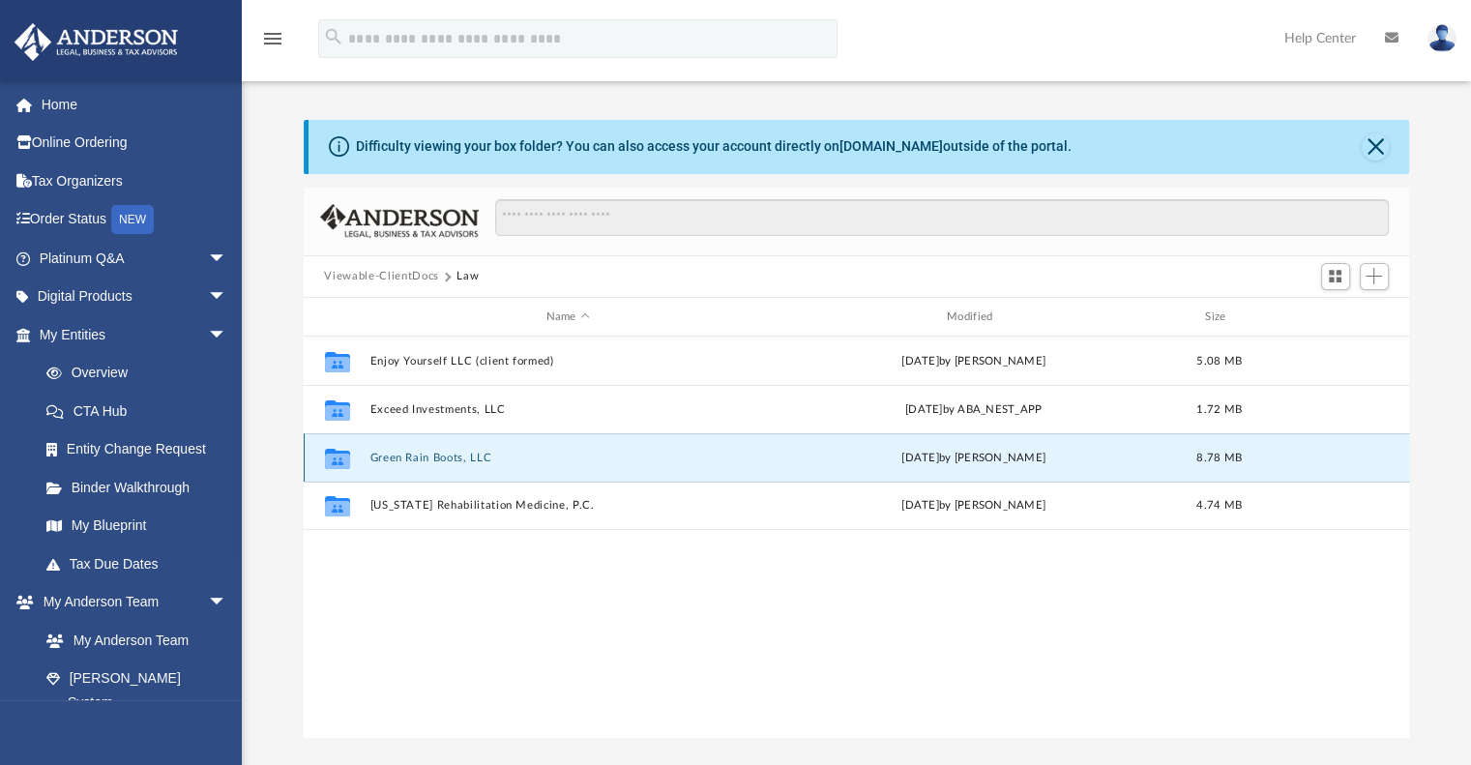
click at [391, 460] on button "Green Rain Boots, LLC" at bounding box center [567, 458] width 396 height 13
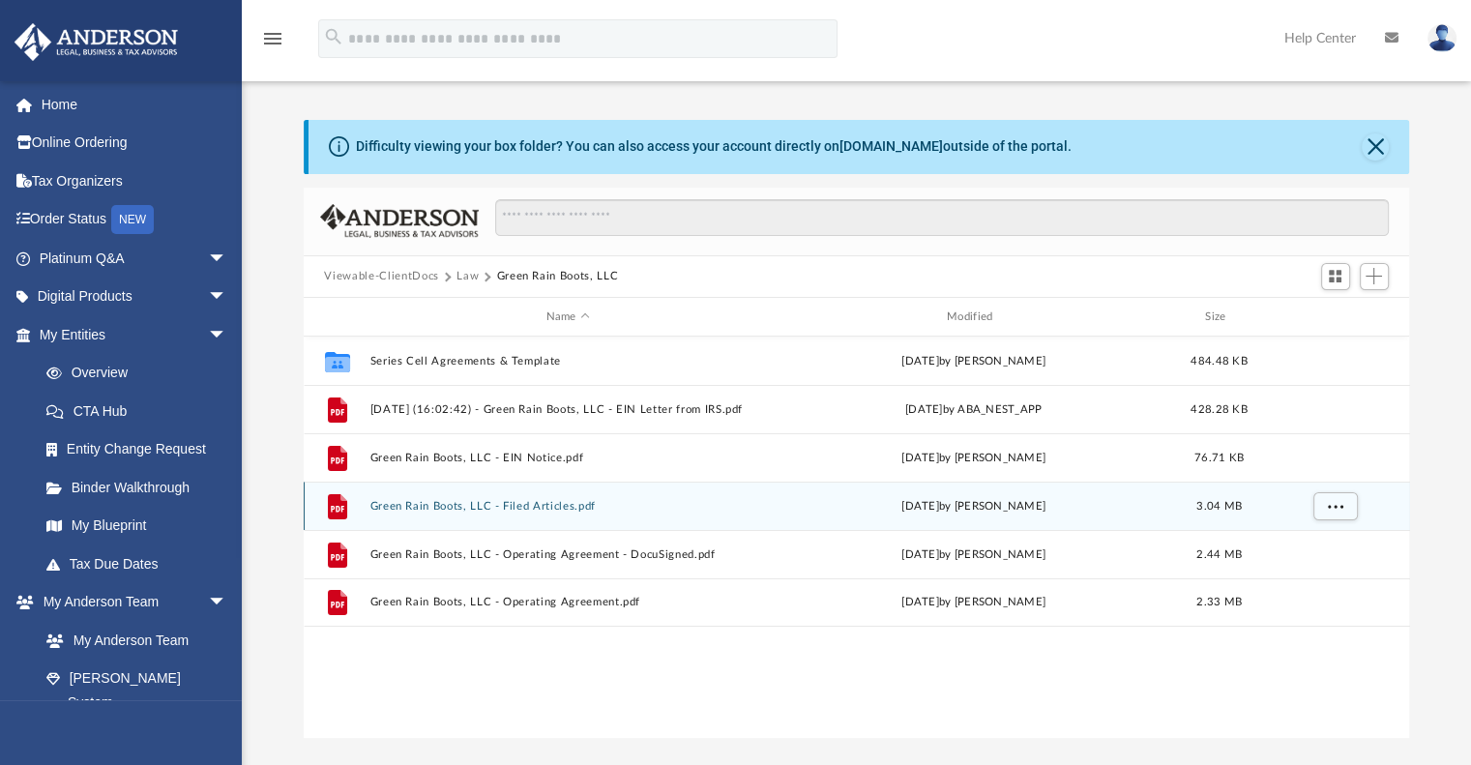
click at [566, 510] on button "Green Rain Boots, LLC - Filed Articles.pdf" at bounding box center [567, 506] width 396 height 13
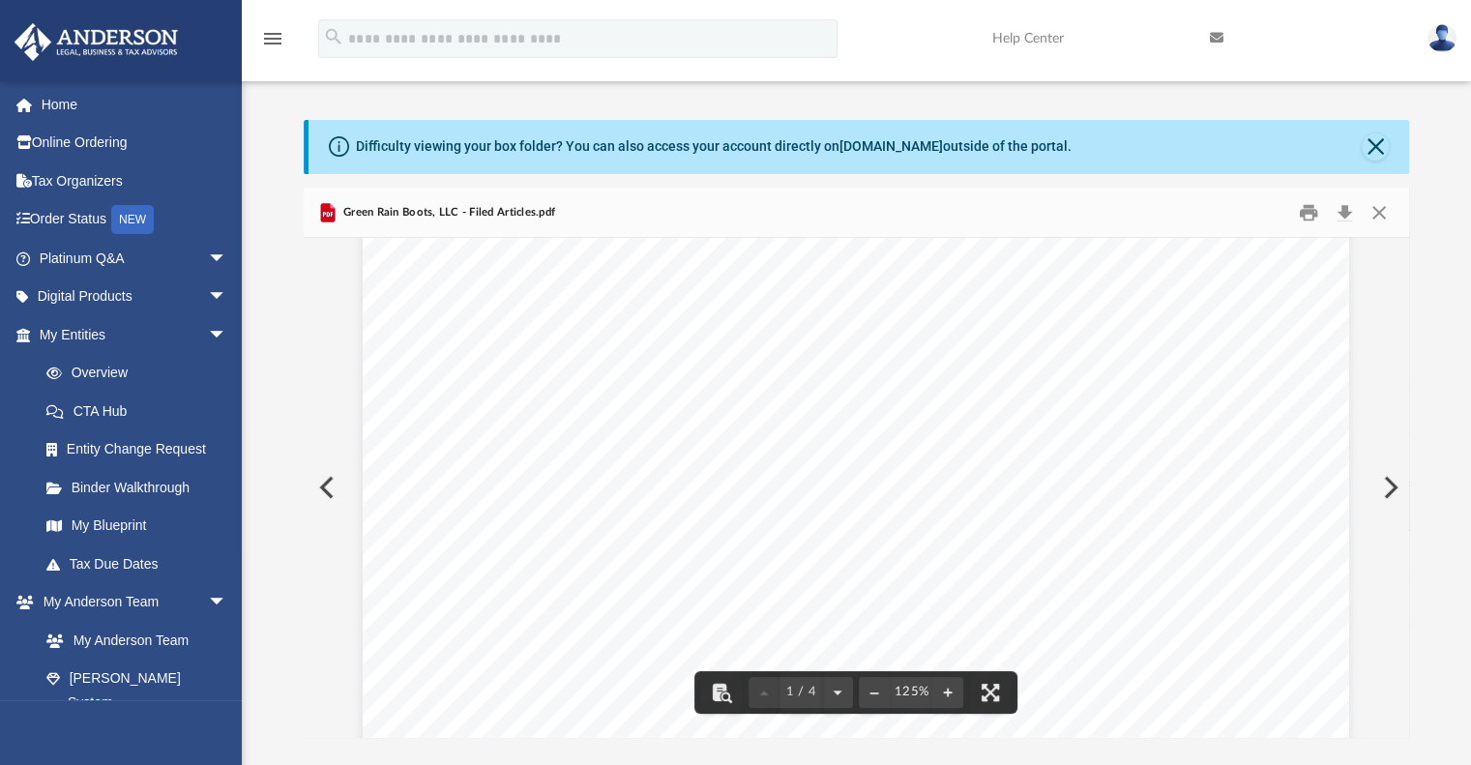
scroll to position [677, 0]
click at [880, 688] on button "File preview" at bounding box center [874, 692] width 31 height 43
click at [874, 688] on button "File preview" at bounding box center [874, 692] width 31 height 43
click at [324, 483] on button "Preview" at bounding box center [325, 487] width 43 height 54
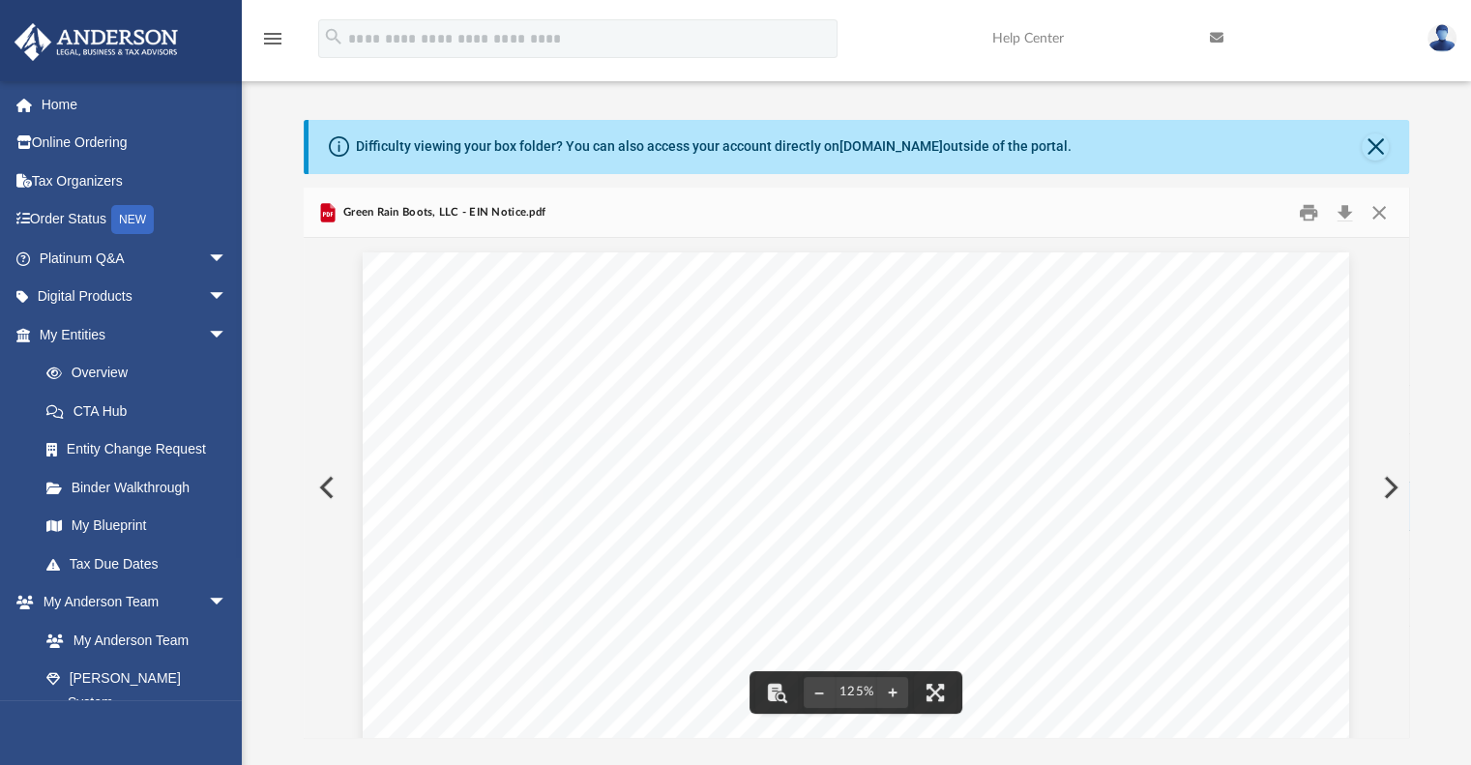
click at [329, 473] on button "Preview" at bounding box center [325, 487] width 43 height 54
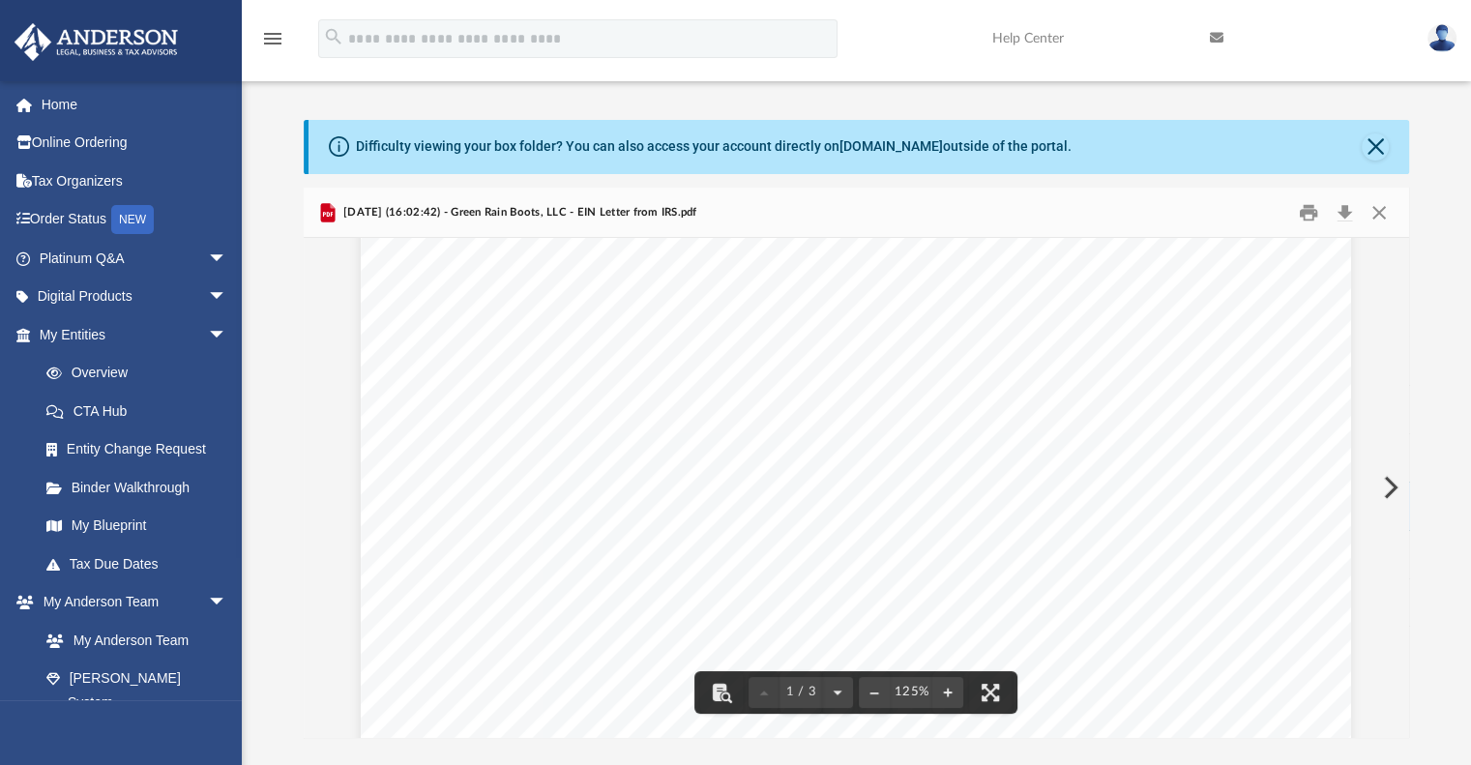
scroll to position [290, 0]
click at [1381, 483] on button "Preview" at bounding box center [1388, 487] width 43 height 54
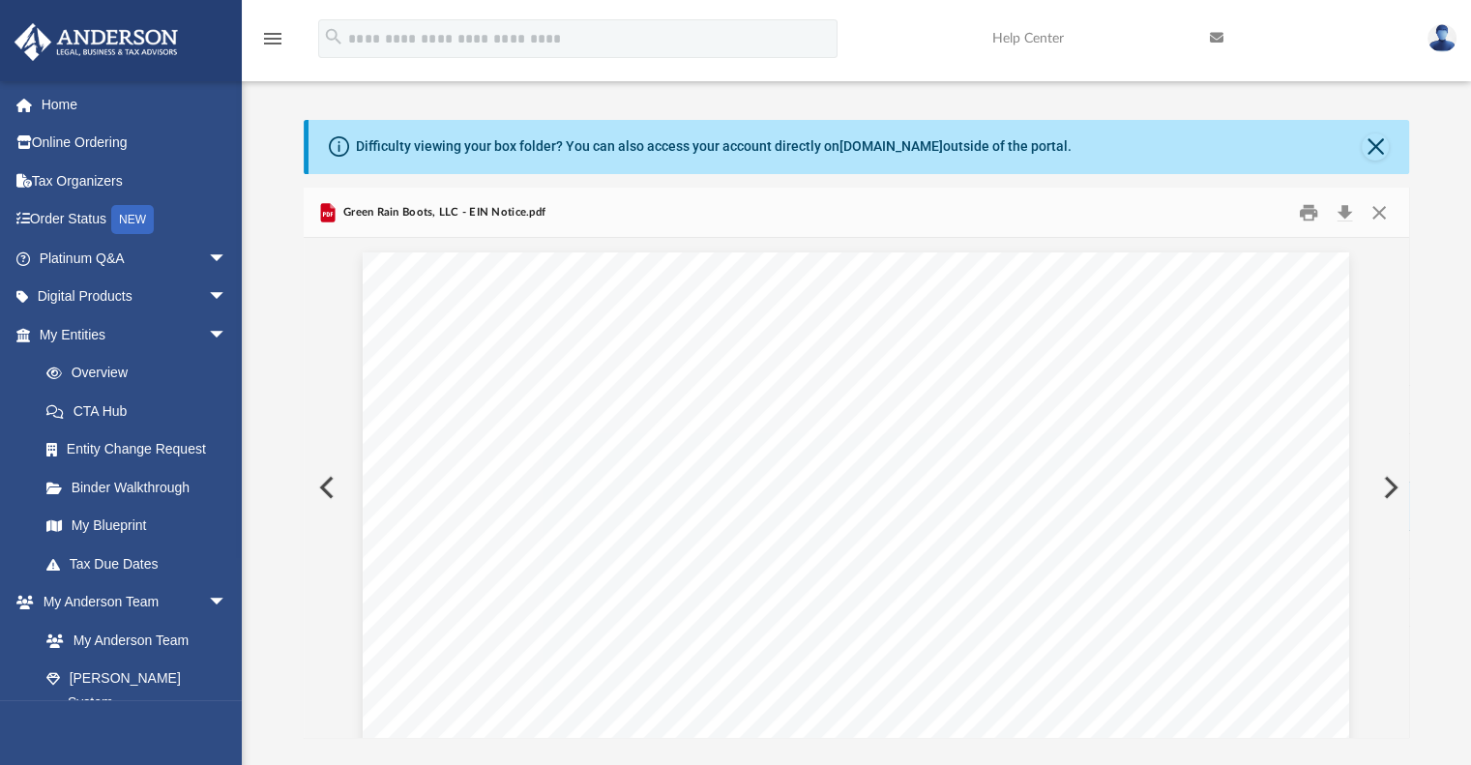
click at [1390, 483] on button "Preview" at bounding box center [1388, 487] width 43 height 54
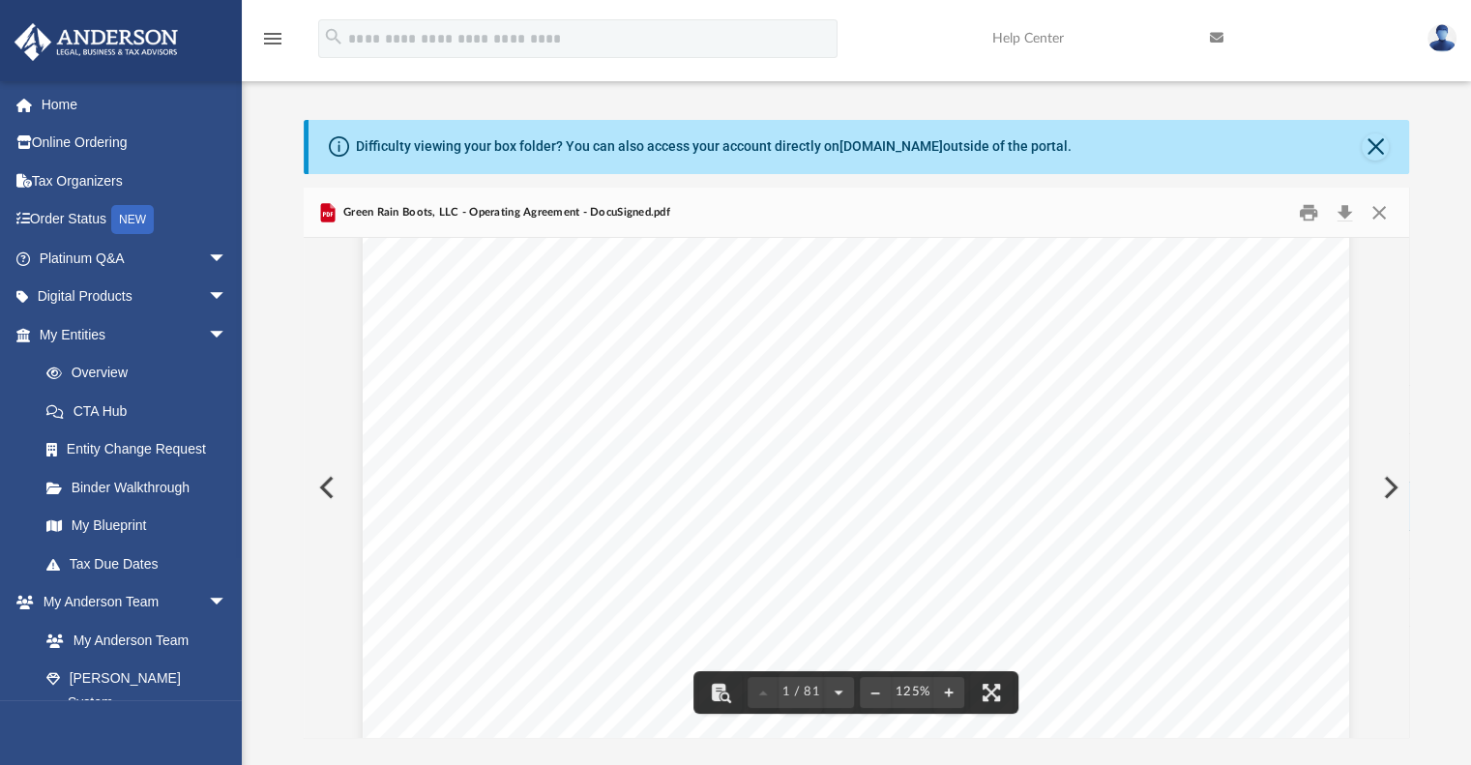
scroll to position [0, 0]
click at [1389, 476] on button "Preview" at bounding box center [1388, 487] width 43 height 54
click at [327, 490] on button "Preview" at bounding box center [325, 487] width 43 height 54
click at [325, 483] on button "Preview" at bounding box center [325, 487] width 43 height 54
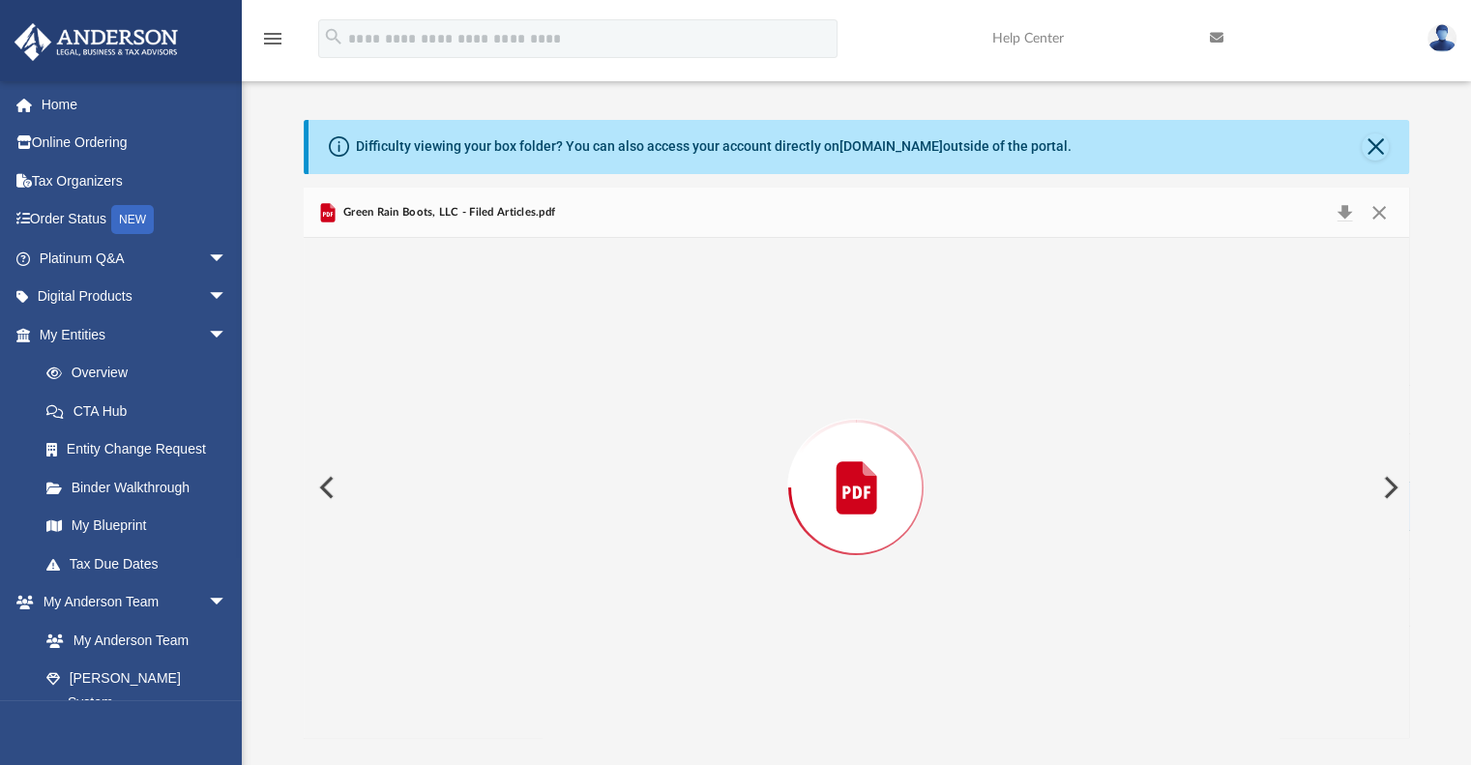
scroll to position [2611, 0]
click at [325, 483] on button "Preview" at bounding box center [325, 487] width 43 height 54
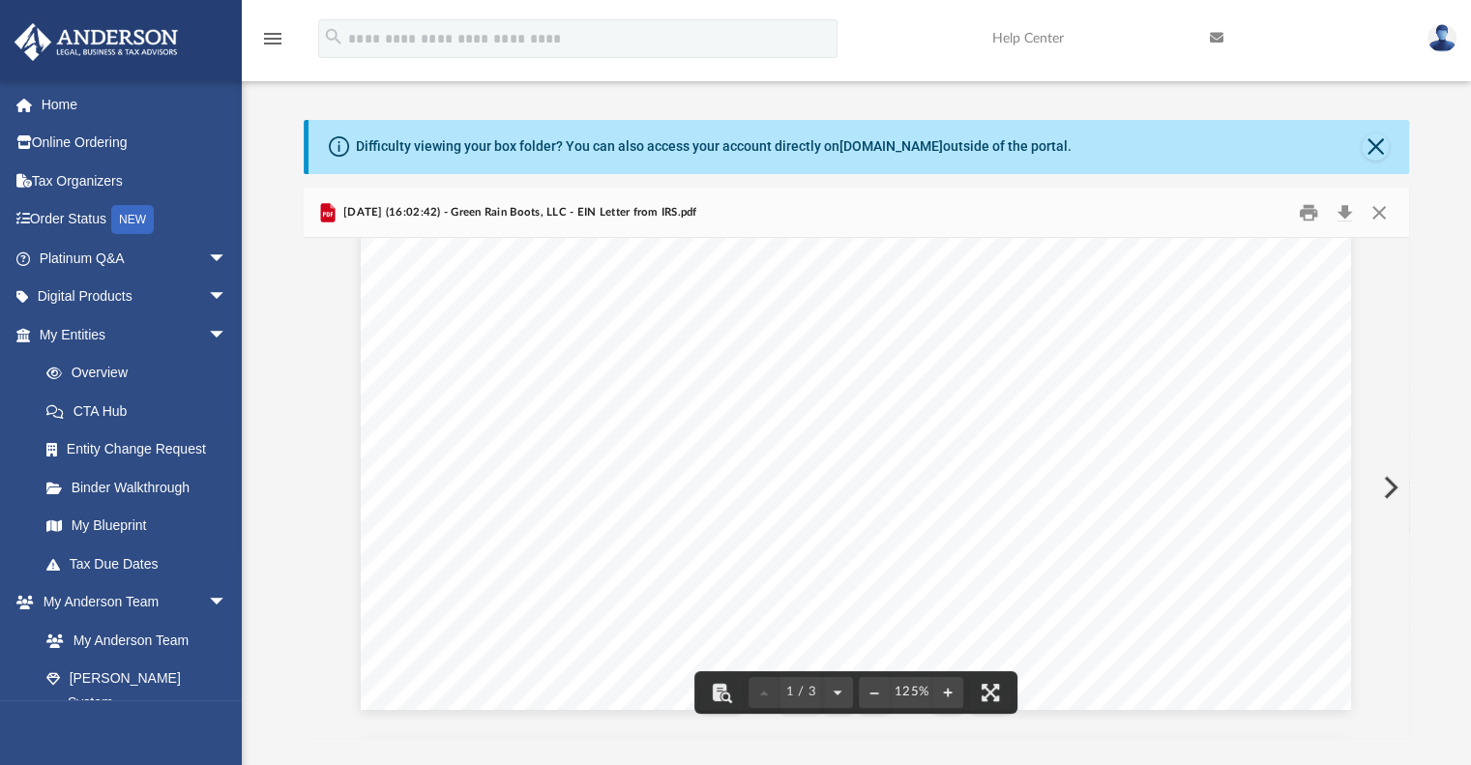
scroll to position [1160, 0]
click at [1388, 473] on button "Preview" at bounding box center [1388, 487] width 43 height 54
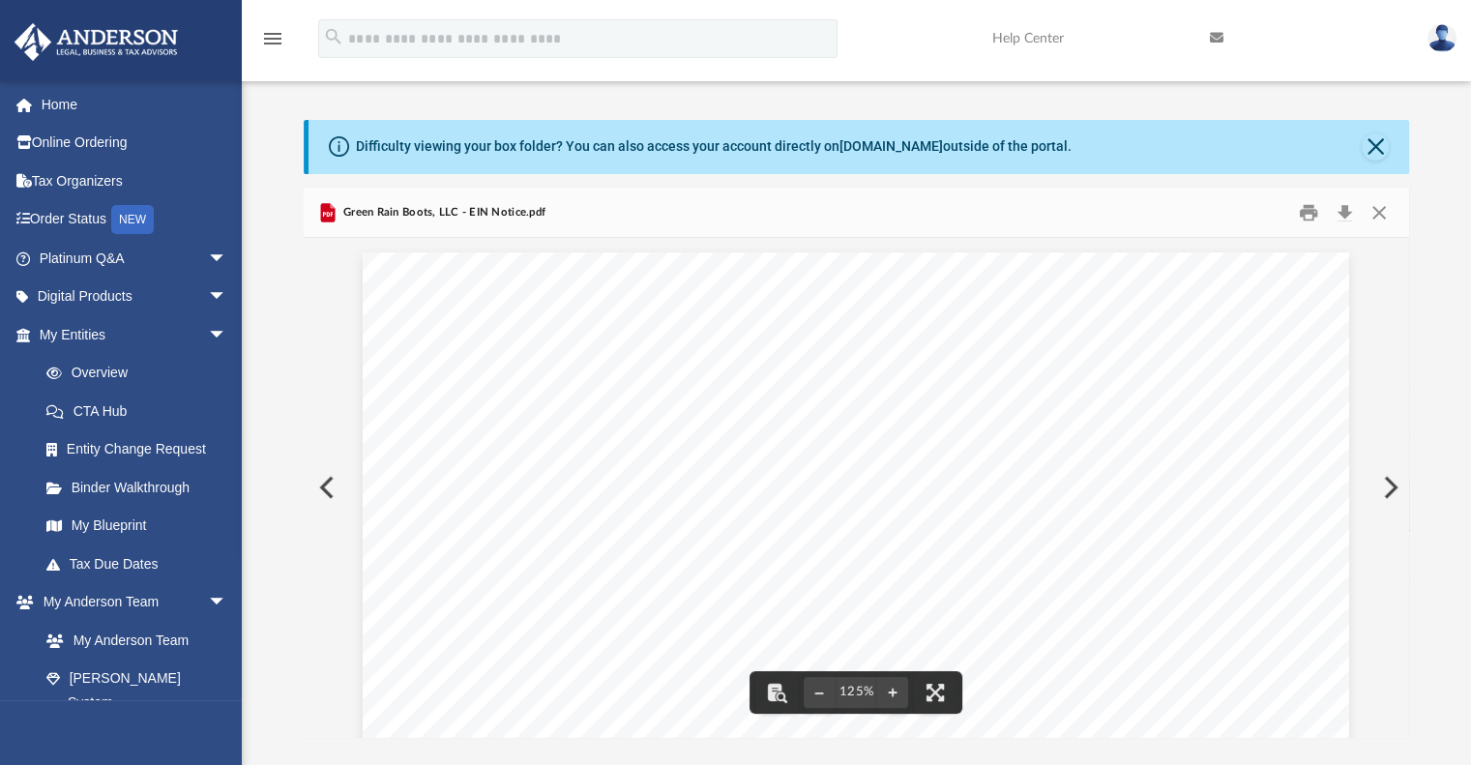
click at [1391, 481] on button "Preview" at bounding box center [1388, 487] width 43 height 54
click at [878, 690] on button "File preview" at bounding box center [874, 692] width 31 height 43
click at [879, 691] on button "File preview" at bounding box center [874, 692] width 31 height 43
click at [1385, 481] on button "Preview" at bounding box center [1388, 487] width 43 height 54
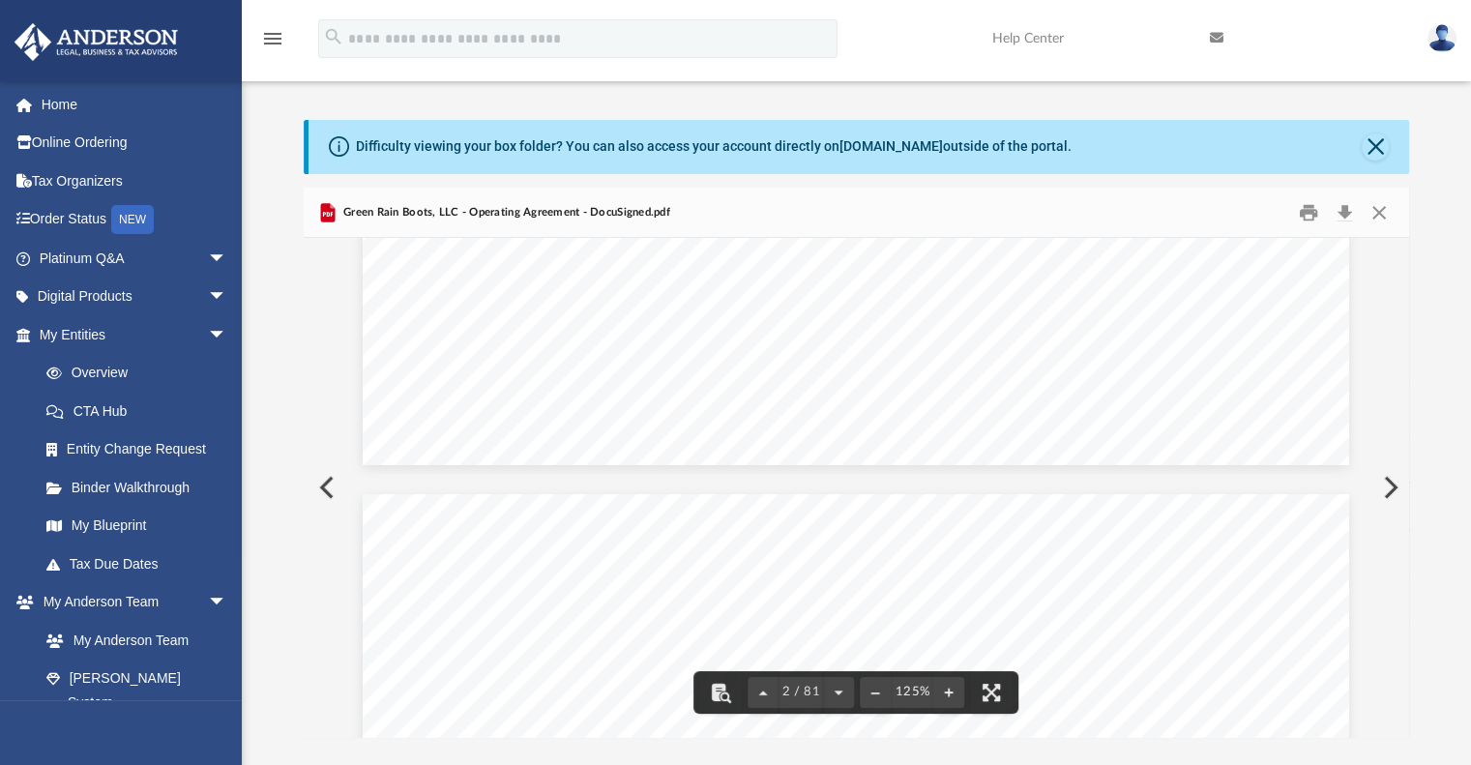
scroll to position [1450, 0]
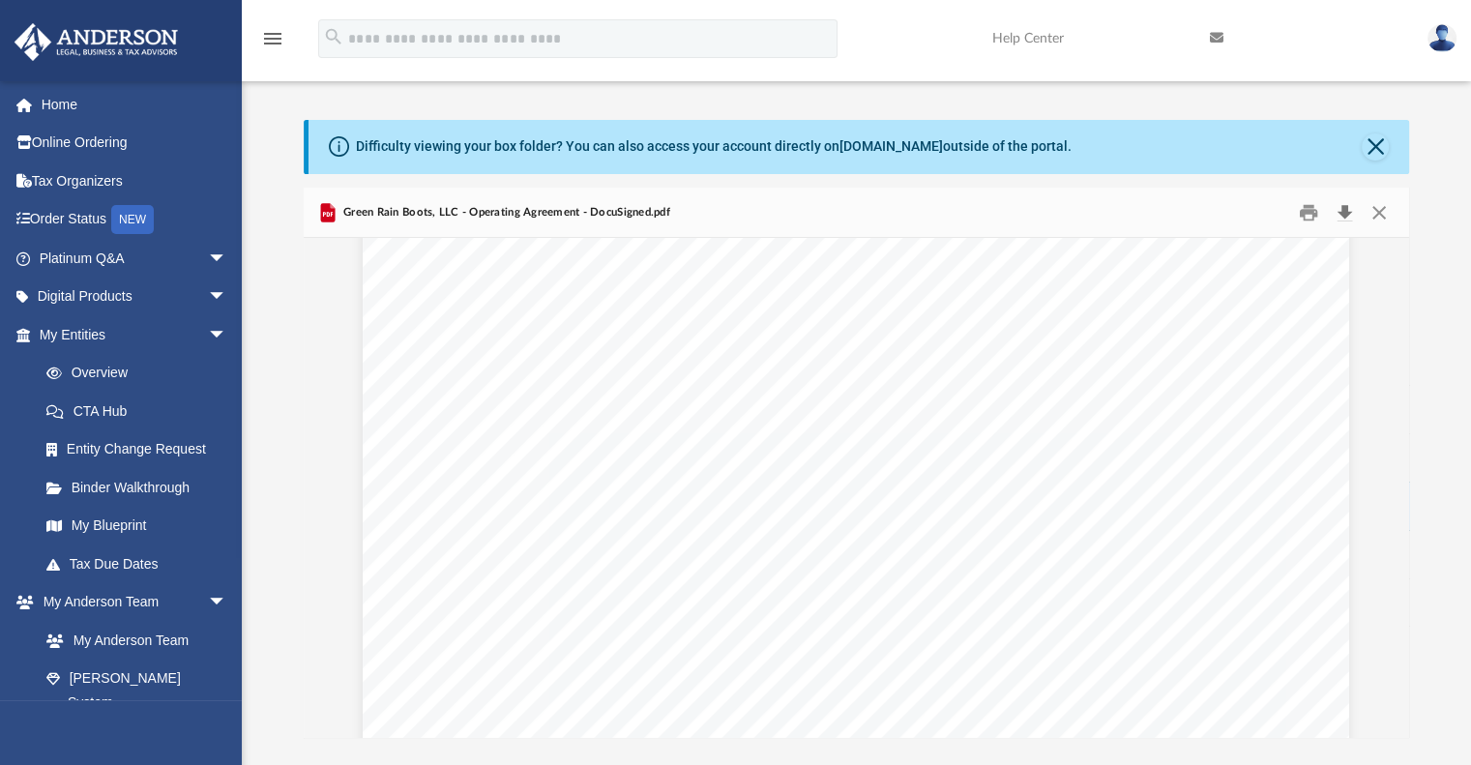
click at [1345, 213] on button "Download" at bounding box center [1345, 212] width 35 height 30
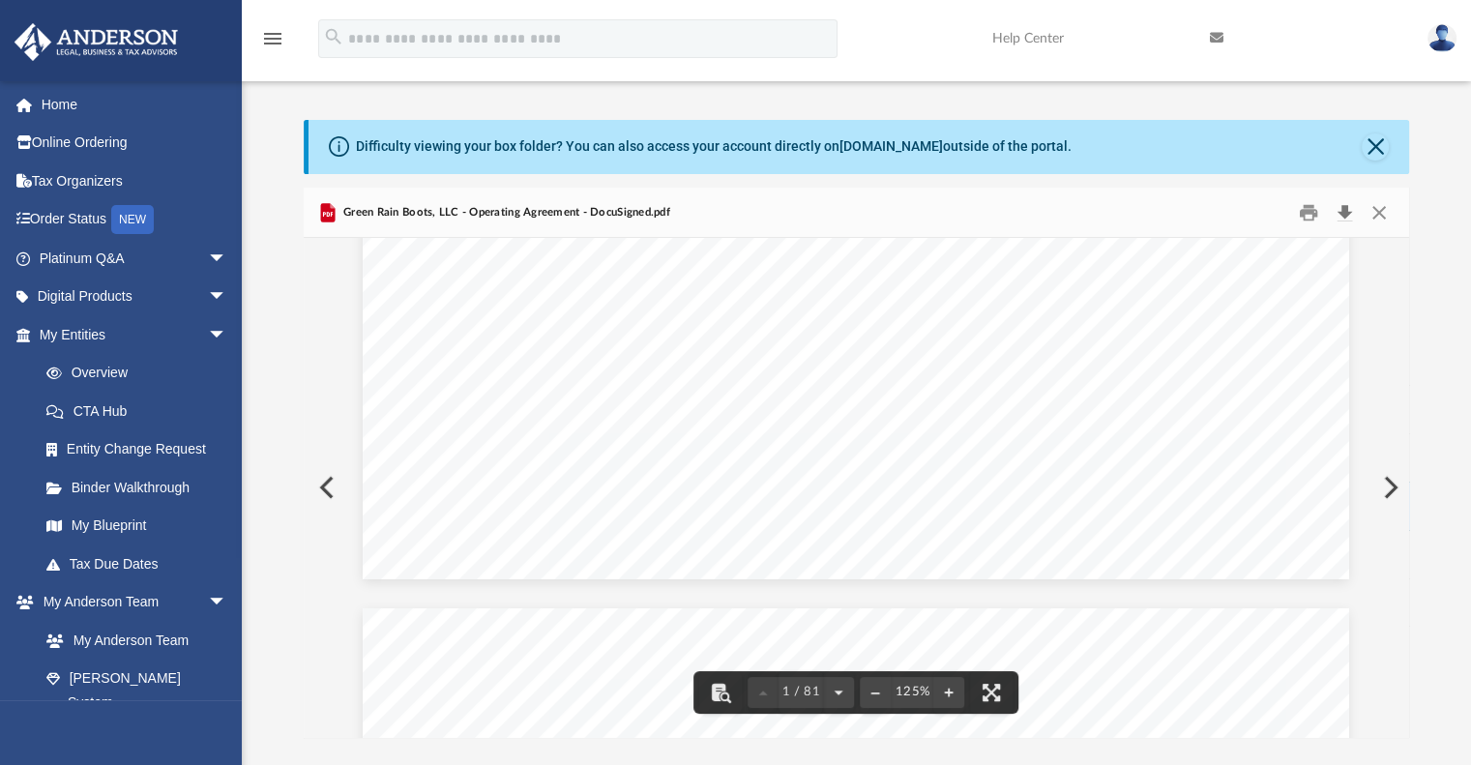
scroll to position [483, 0]
click at [315, 486] on button "Preview" at bounding box center [325, 487] width 43 height 54
click at [1339, 207] on button "Download" at bounding box center [1345, 212] width 35 height 30
click at [315, 484] on button "Preview" at bounding box center [325, 487] width 43 height 54
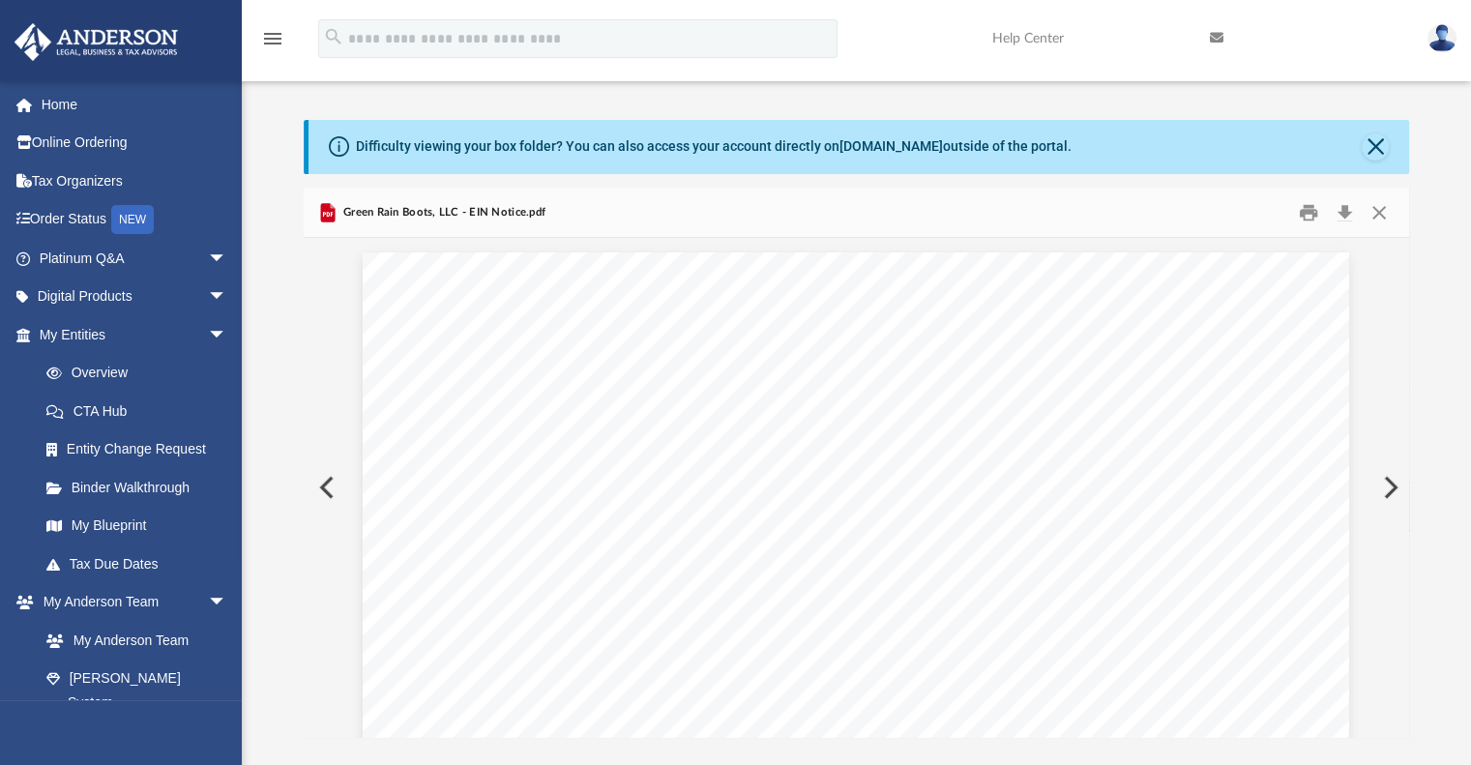
click at [323, 486] on button "Preview" at bounding box center [325, 487] width 43 height 54
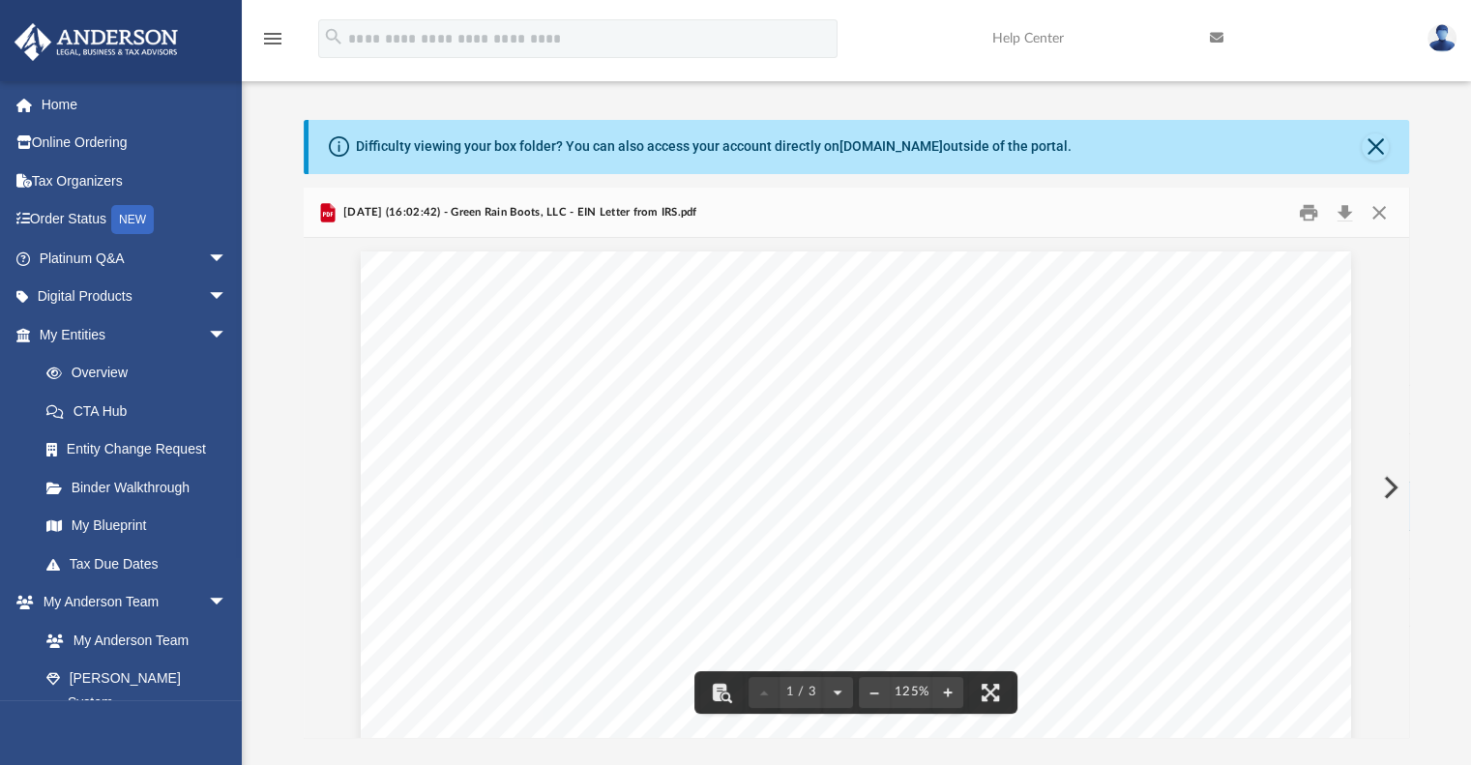
scroll to position [0, 0]
click at [1338, 213] on button "Download" at bounding box center [1345, 212] width 35 height 30
